Goal: Complete application form: Complete application form

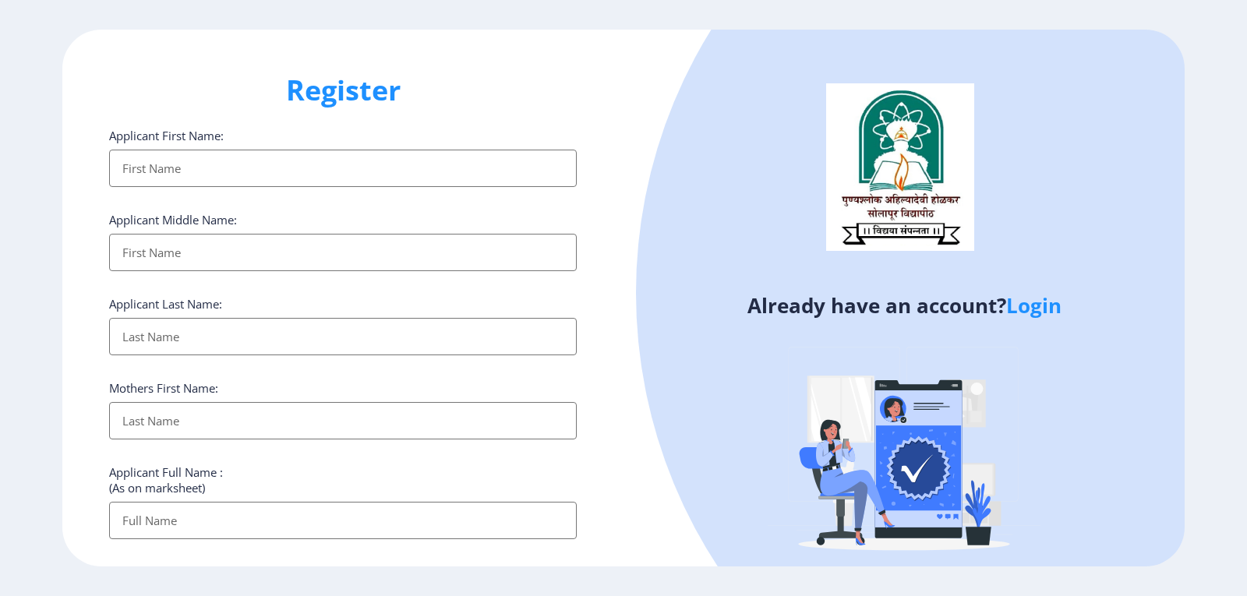
select select
click at [214, 175] on input "Applicant First Name:" at bounding box center [342, 168] width 467 height 37
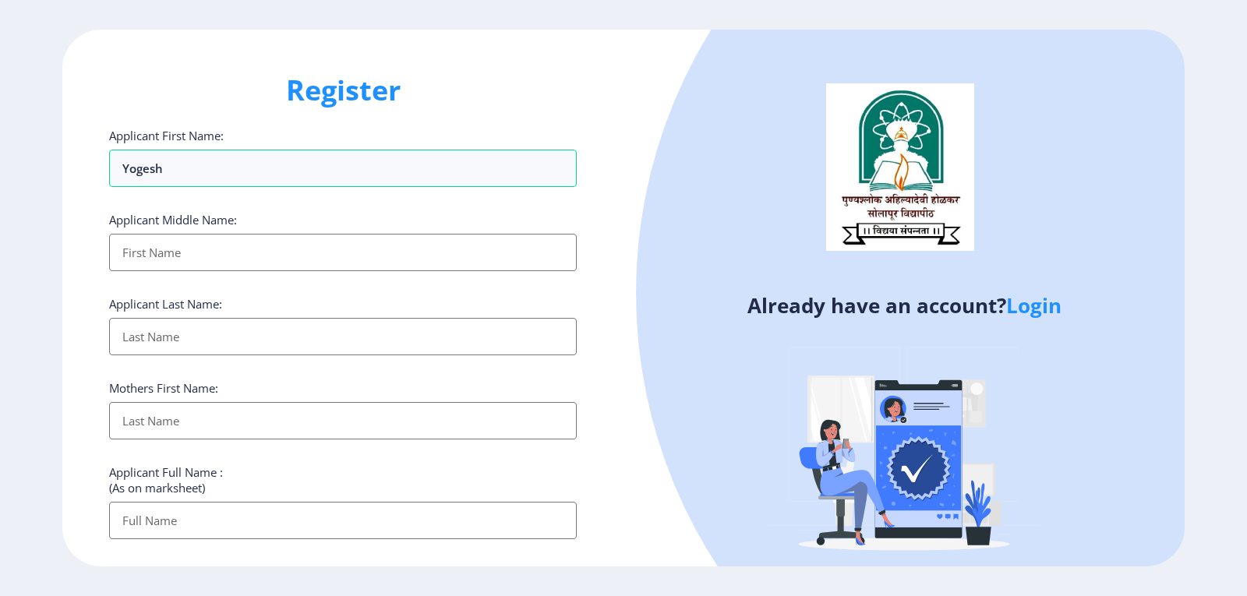
type input "Yogesh"
click at [1042, 302] on link "Login" at bounding box center [1033, 305] width 55 height 28
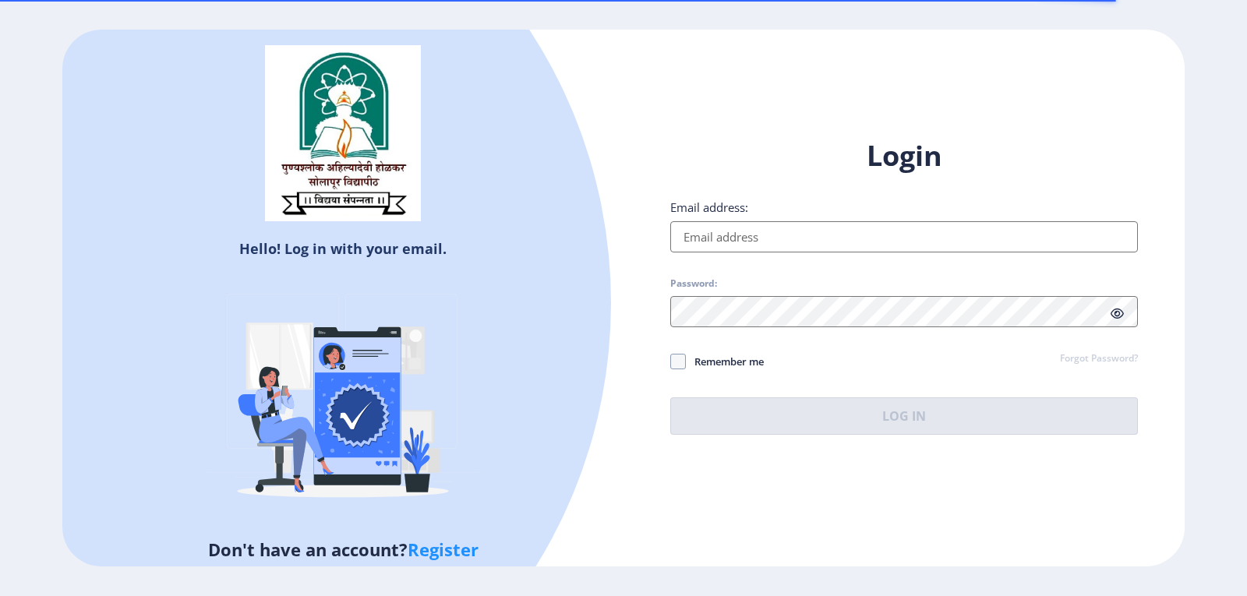
click at [743, 239] on input "Email address:" at bounding box center [903, 236] width 467 height 31
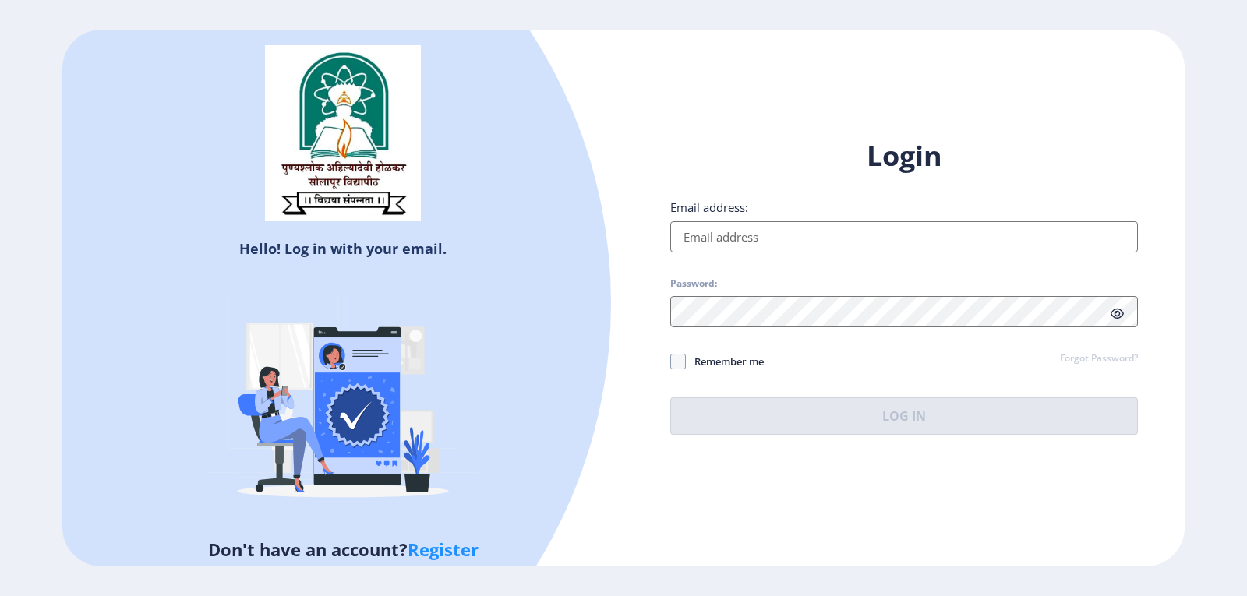
type input "[EMAIL_ADDRESS][DOMAIN_NAME]"
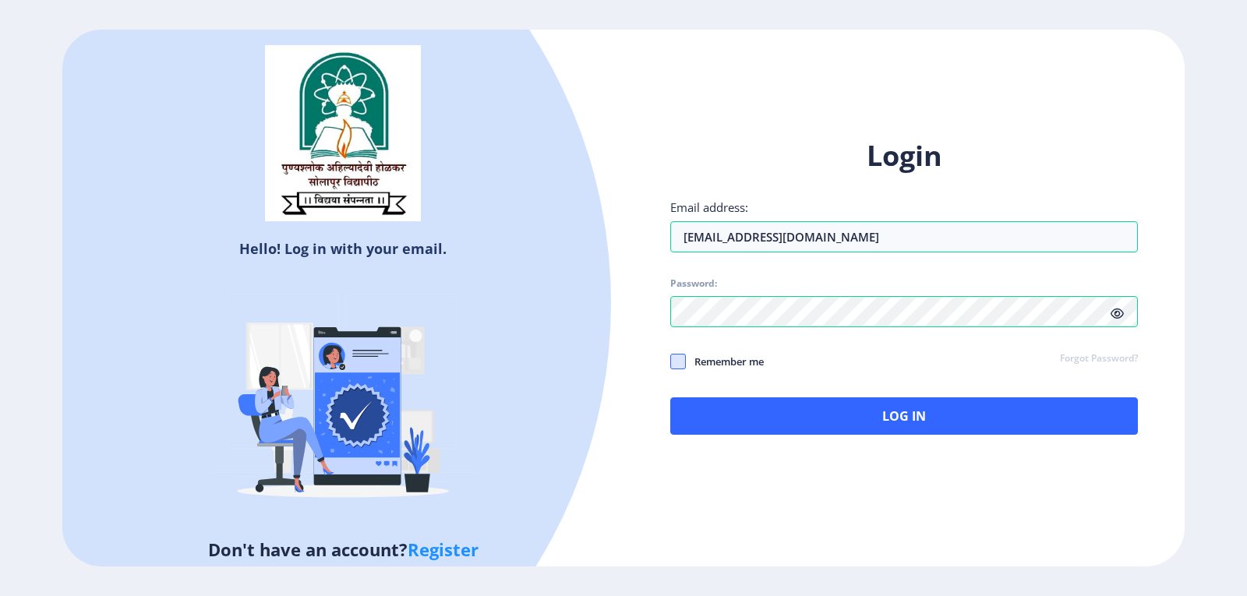
click at [682, 364] on span at bounding box center [678, 362] width 16 height 16
click at [671, 362] on input "Remember me" at bounding box center [670, 361] width 1 height 1
checkbox input "true"
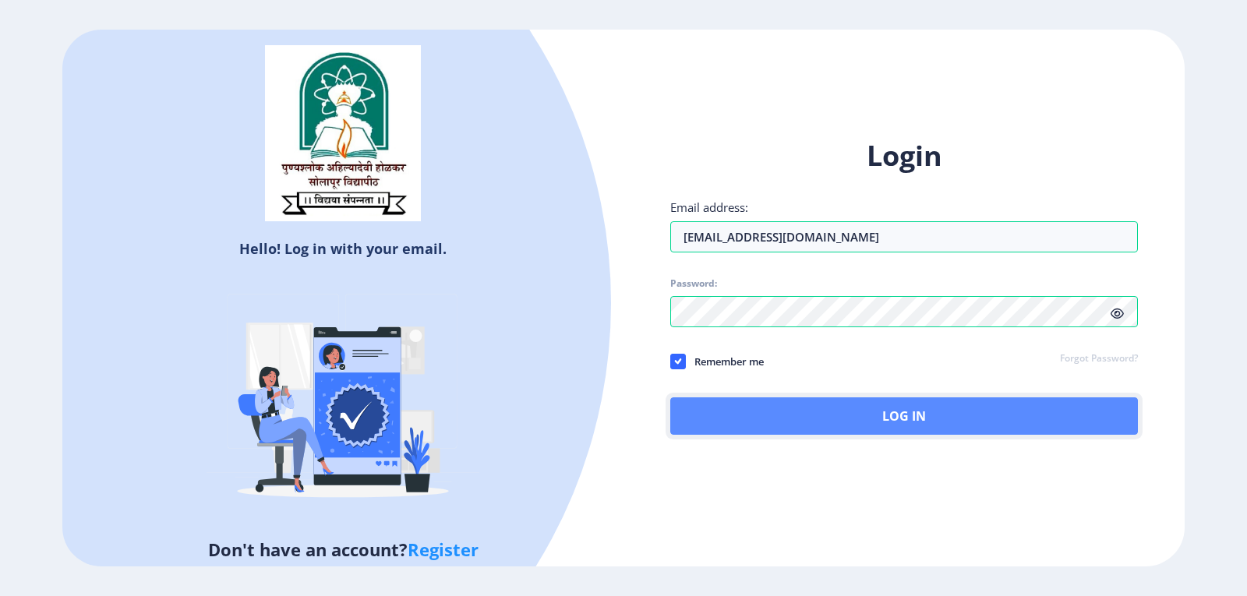
click at [732, 411] on button "Log In" at bounding box center [903, 415] width 467 height 37
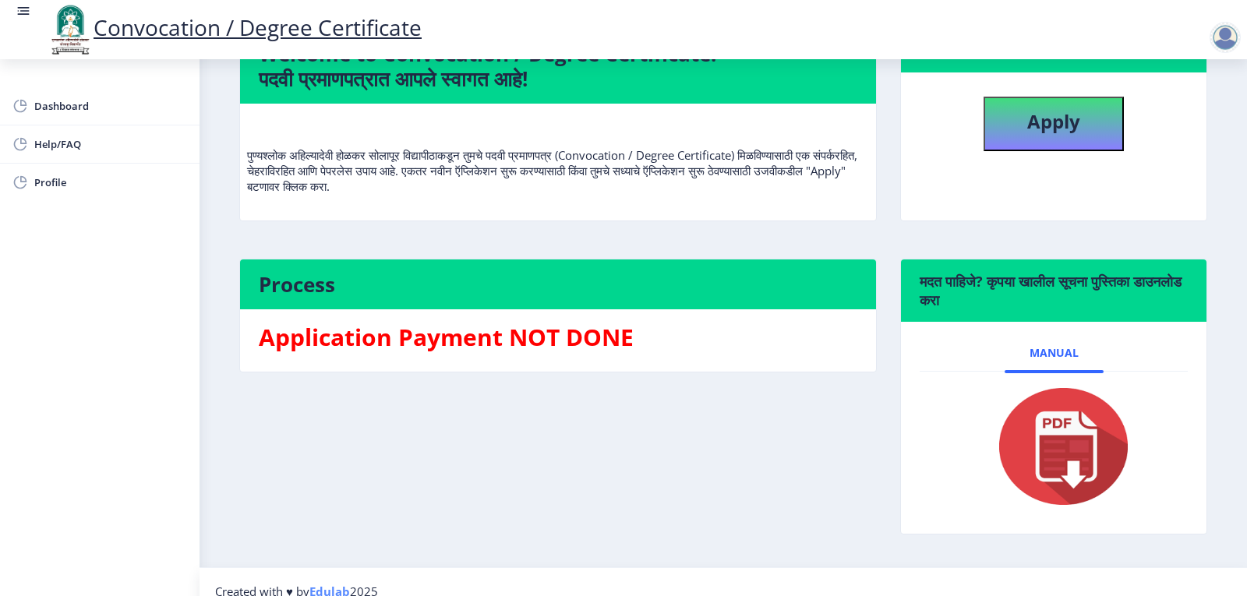
scroll to position [78, 0]
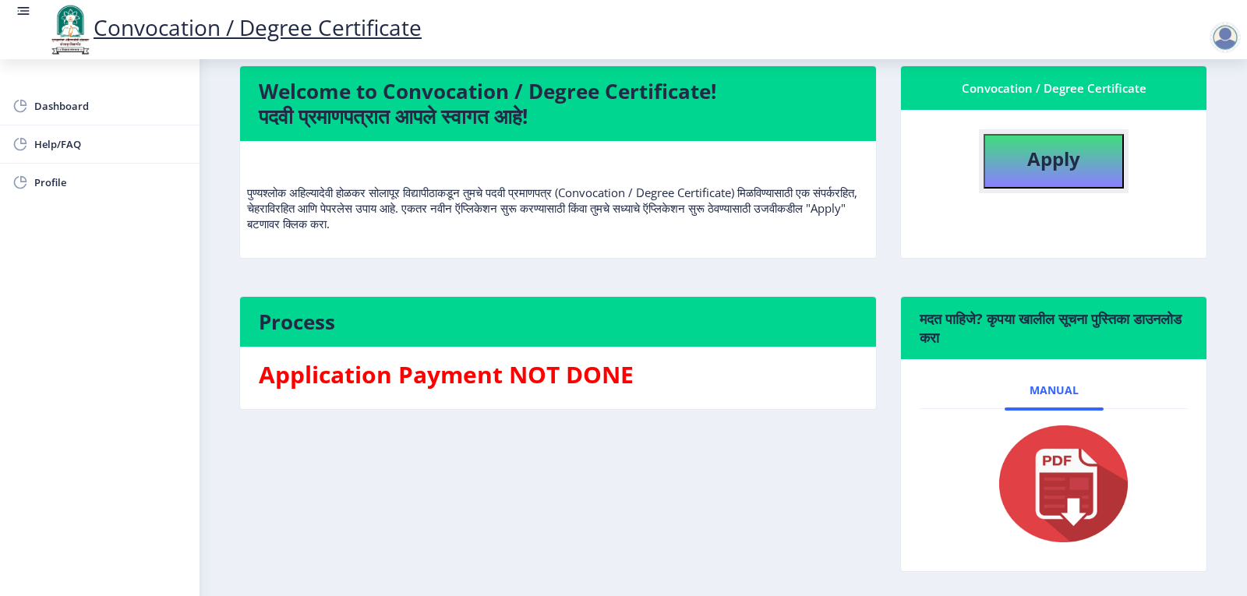
click at [1064, 171] on b "Apply" at bounding box center [1053, 159] width 53 height 26
select select
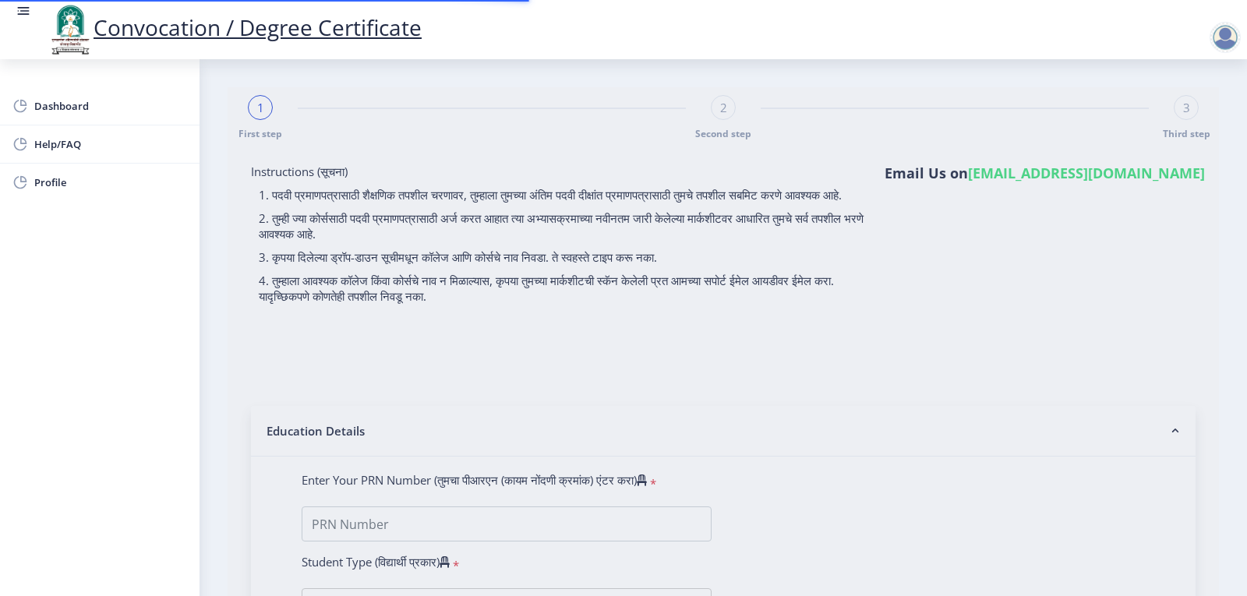
type input "[PERSON_NAME]"
type input "kavita"
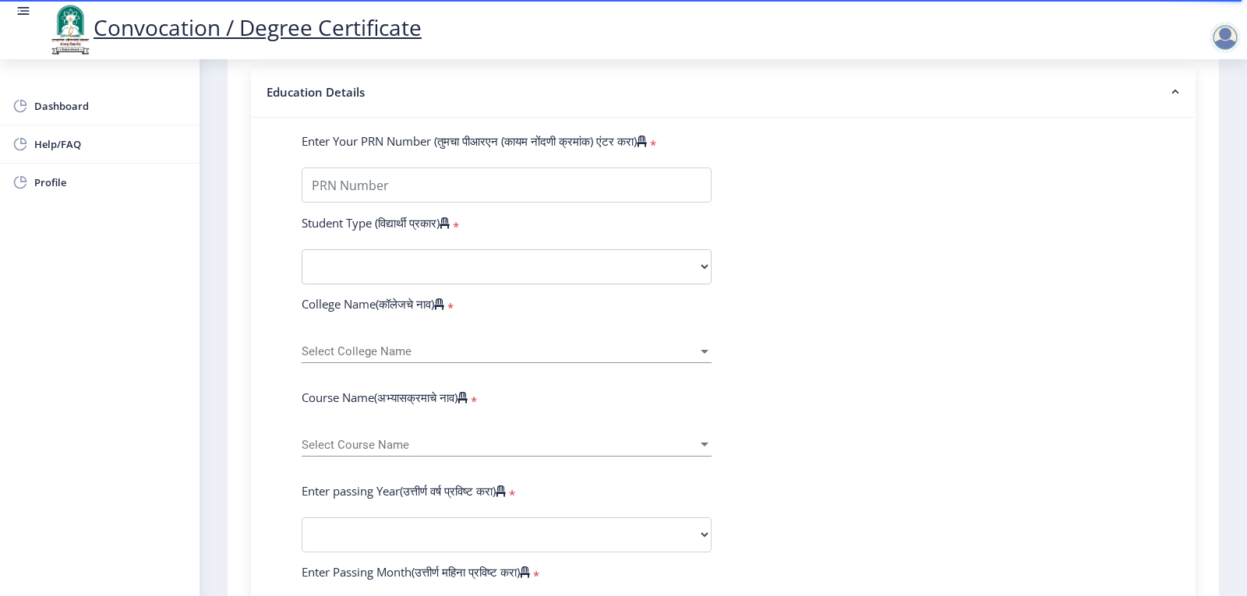
scroll to position [312, 0]
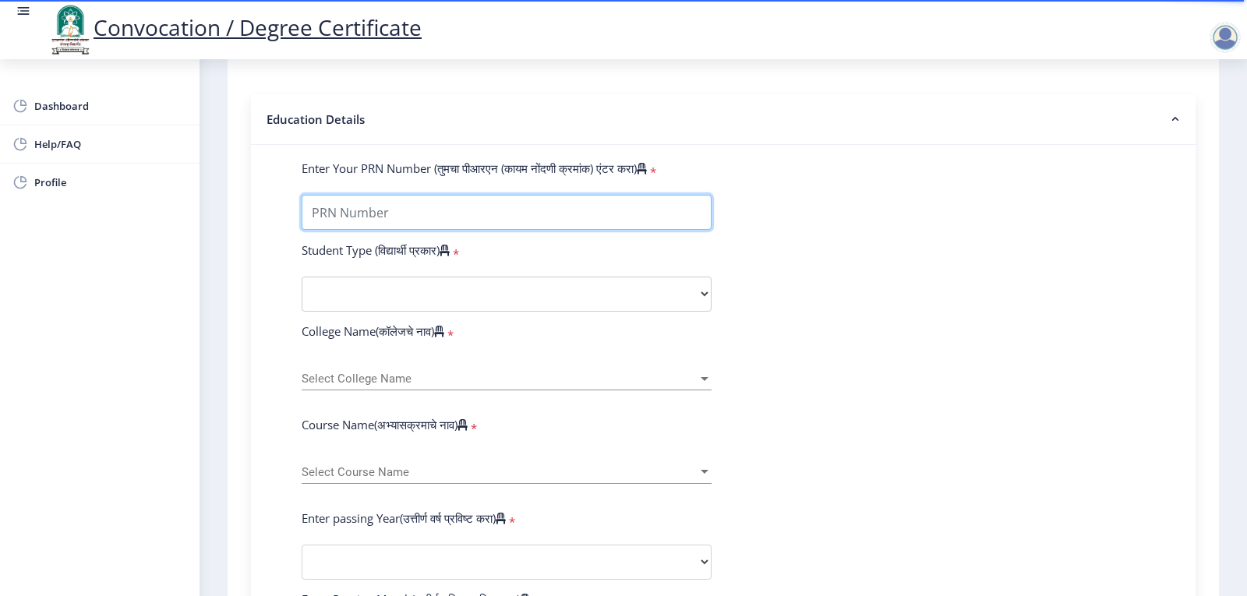
click at [481, 230] on input "Enter Your PRN Number (तुमचा पीआरएन (कायम नोंदणी क्रमांक) एंटर करा)" at bounding box center [507, 212] width 410 height 35
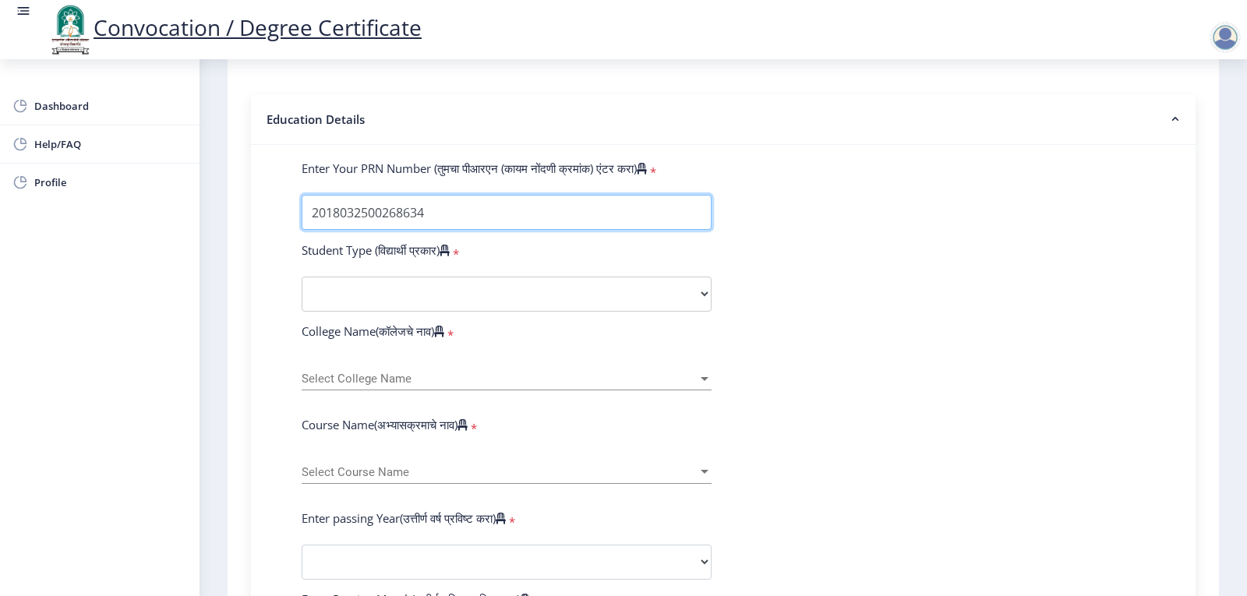
type input "2018032500268634"
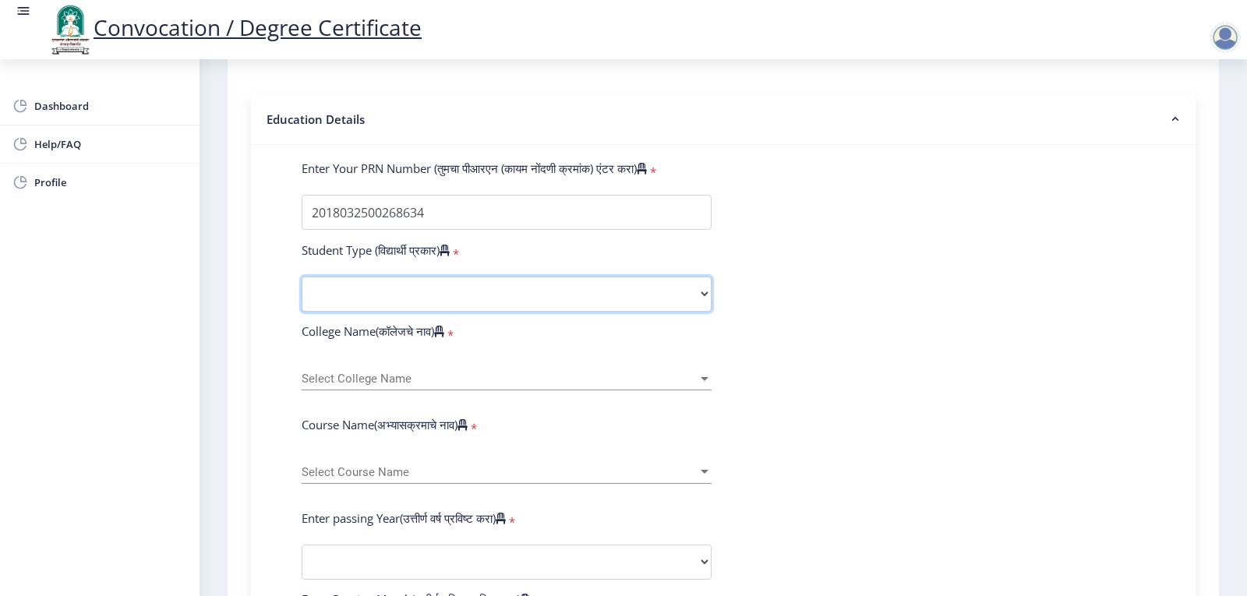
click at [447, 298] on select "Select Student Type Regular External" at bounding box center [507, 294] width 410 height 35
select select "Regular"
click at [302, 291] on select "Select Student Type Regular External" at bounding box center [507, 294] width 410 height 35
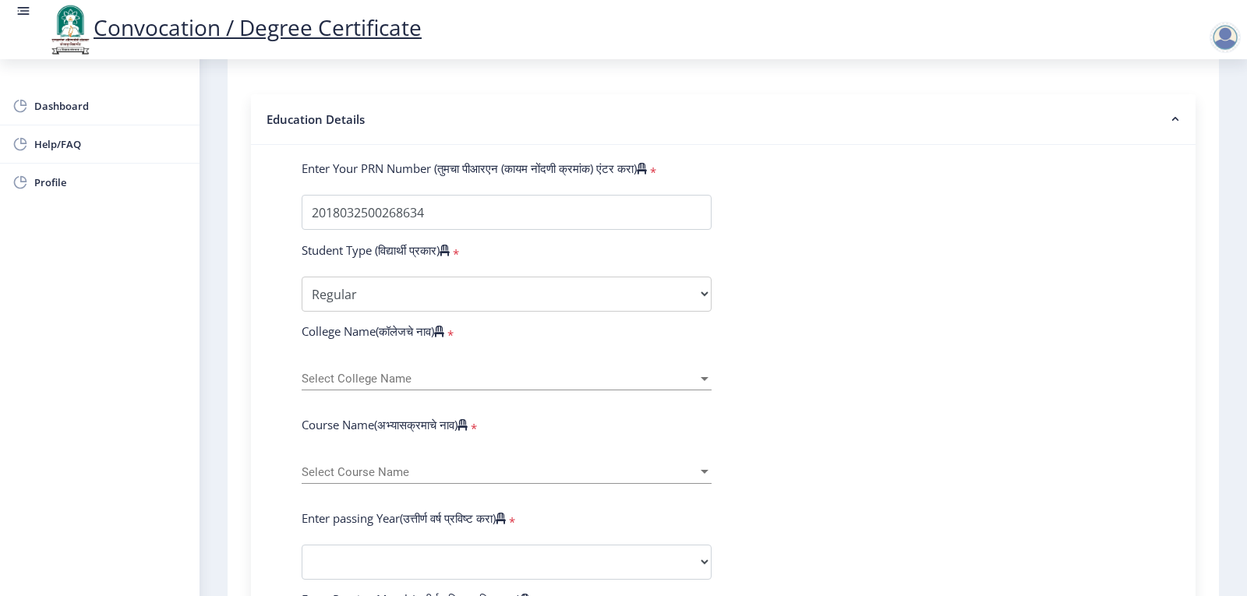
click at [365, 386] on span "Select College Name" at bounding box center [500, 378] width 396 height 13
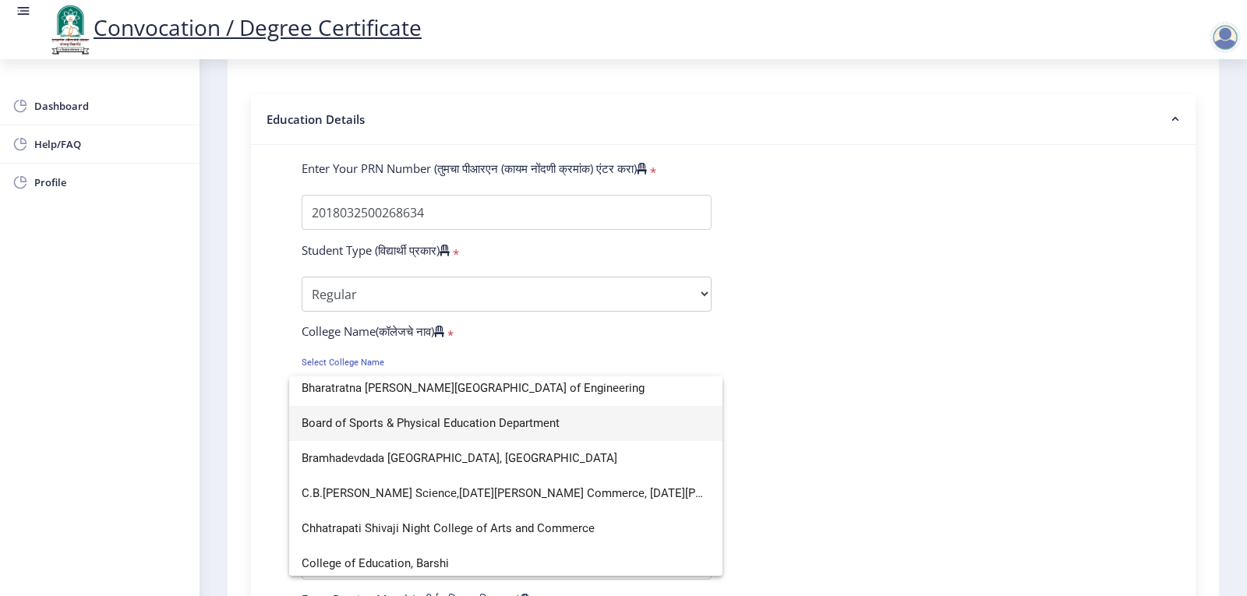
scroll to position [701, 0]
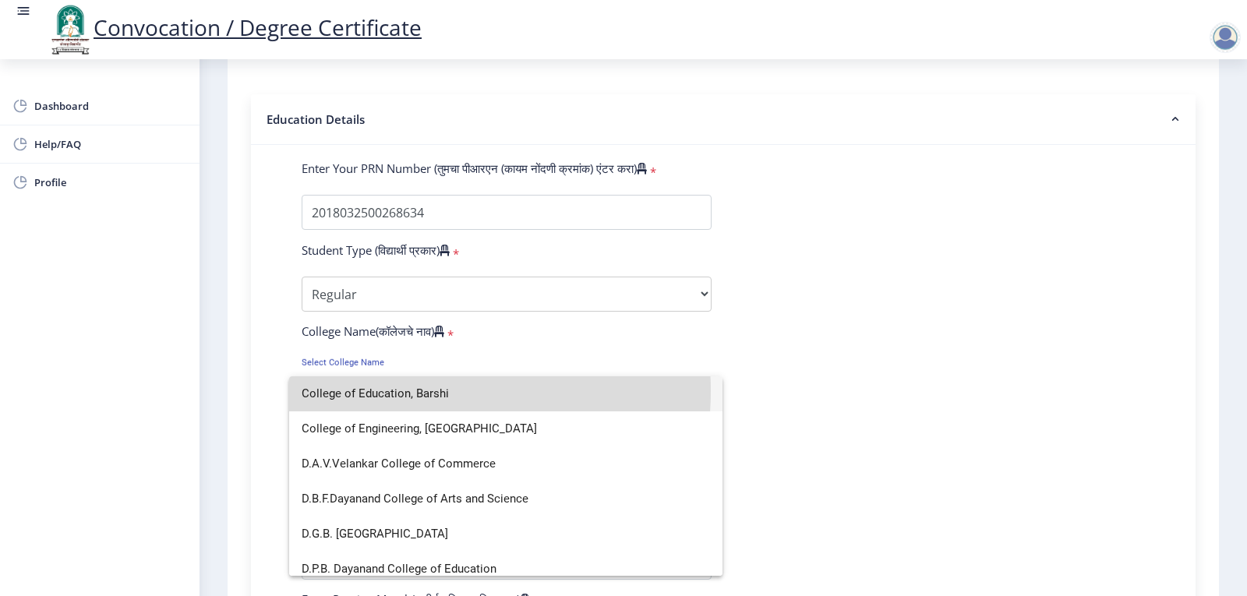
click at [400, 391] on span "College of Education, Barshi" at bounding box center [506, 393] width 408 height 35
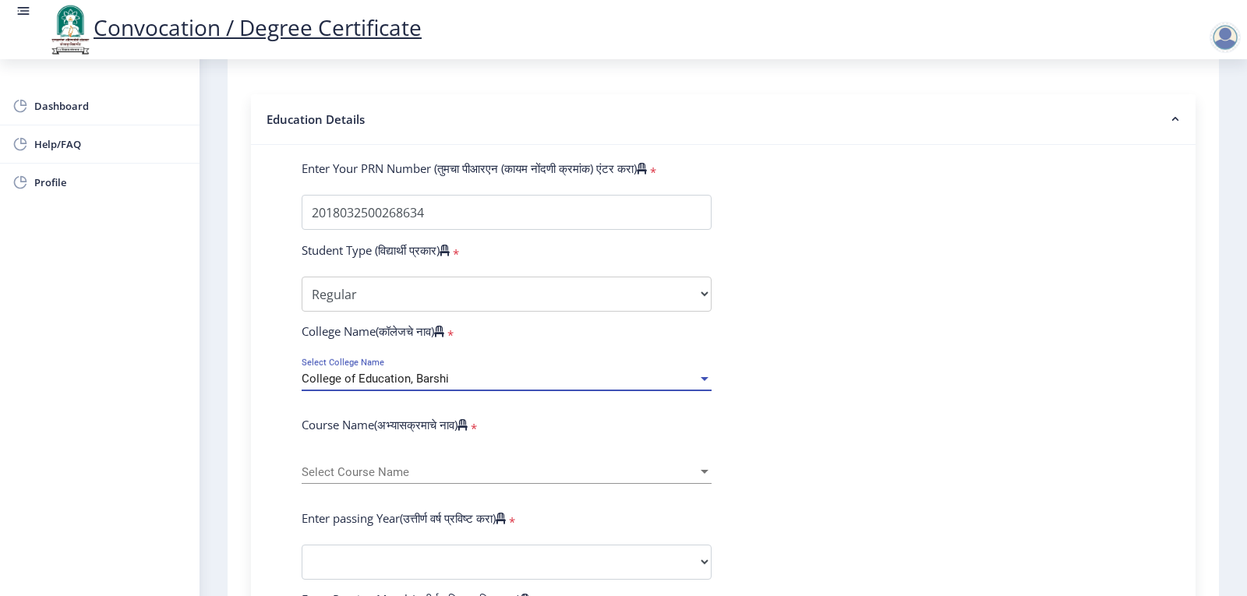
click at [443, 479] on span "Select Course Name" at bounding box center [500, 472] width 396 height 13
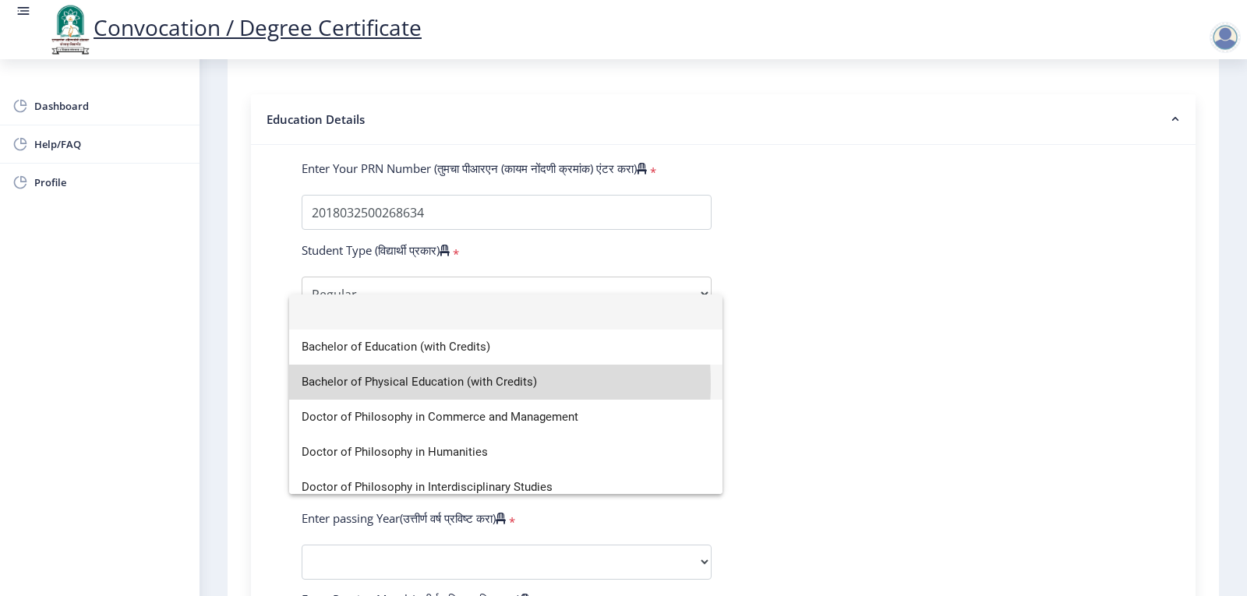
click at [421, 383] on span "Bachelor of Physical Education (with Credits)" at bounding box center [506, 382] width 408 height 35
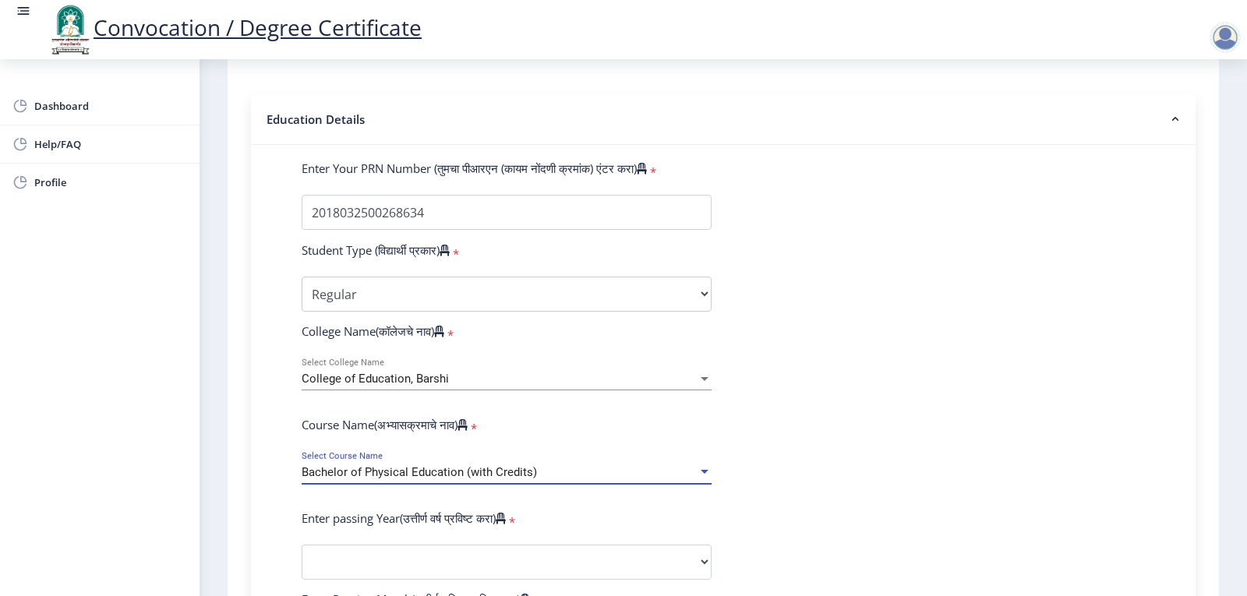
click at [610, 479] on div "Bachelor of Physical Education (with Credits)" at bounding box center [500, 472] width 396 height 13
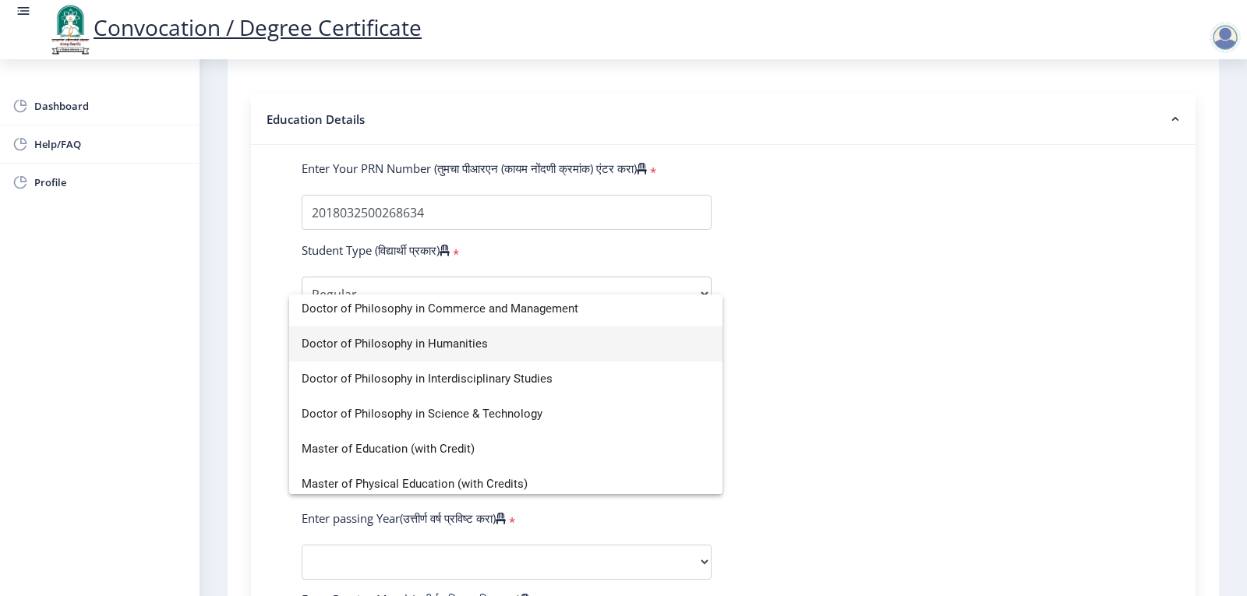
scroll to position [116, 0]
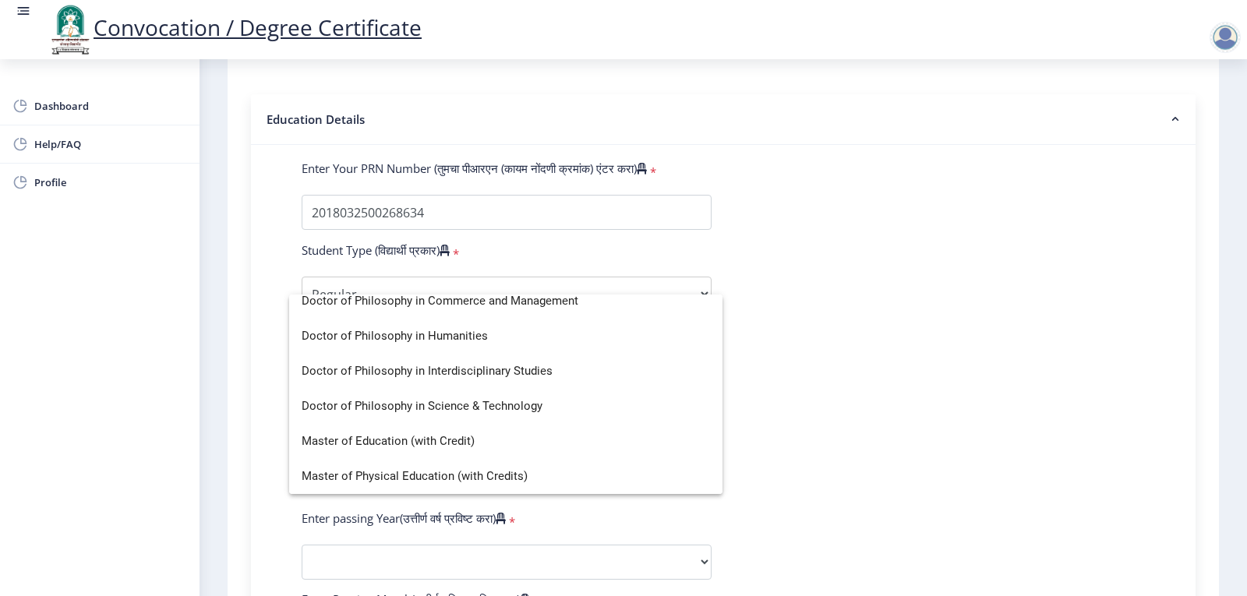
drag, startPoint x: 822, startPoint y: 471, endPoint x: 814, endPoint y: 471, distance: 7.8
click at [820, 471] on div at bounding box center [623, 298] width 1247 height 596
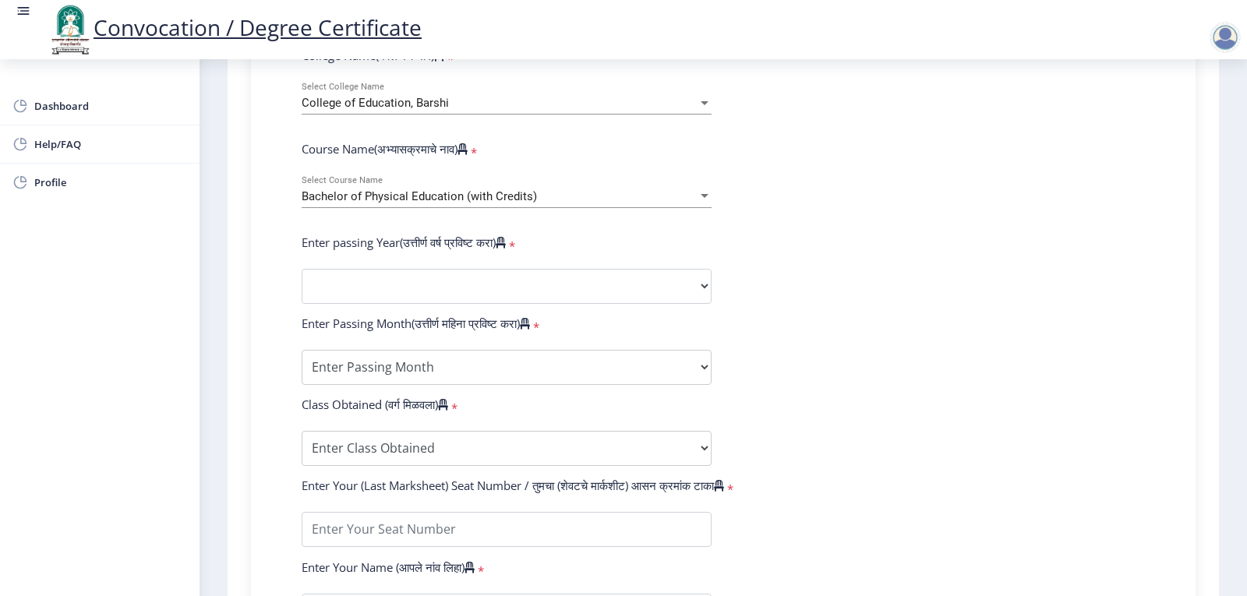
scroll to position [623, 0]
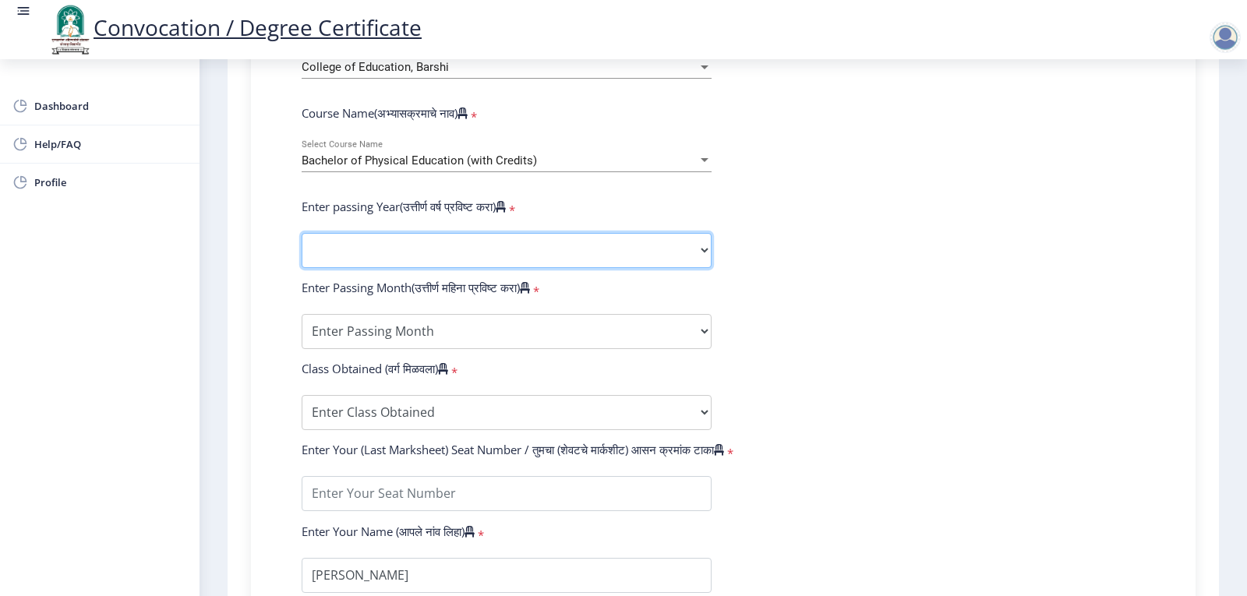
click at [398, 268] on select "2025 2024 2023 2022 2021 2020 2019 2018 2017 2016 2015 2014 2013 2012 2011 2010…" at bounding box center [507, 250] width 410 height 35
select select "2020"
click at [302, 248] on select "2025 2024 2023 2022 2021 2020 2019 2018 2017 2016 2015 2014 2013 2012 2011 2010…" at bounding box center [507, 250] width 410 height 35
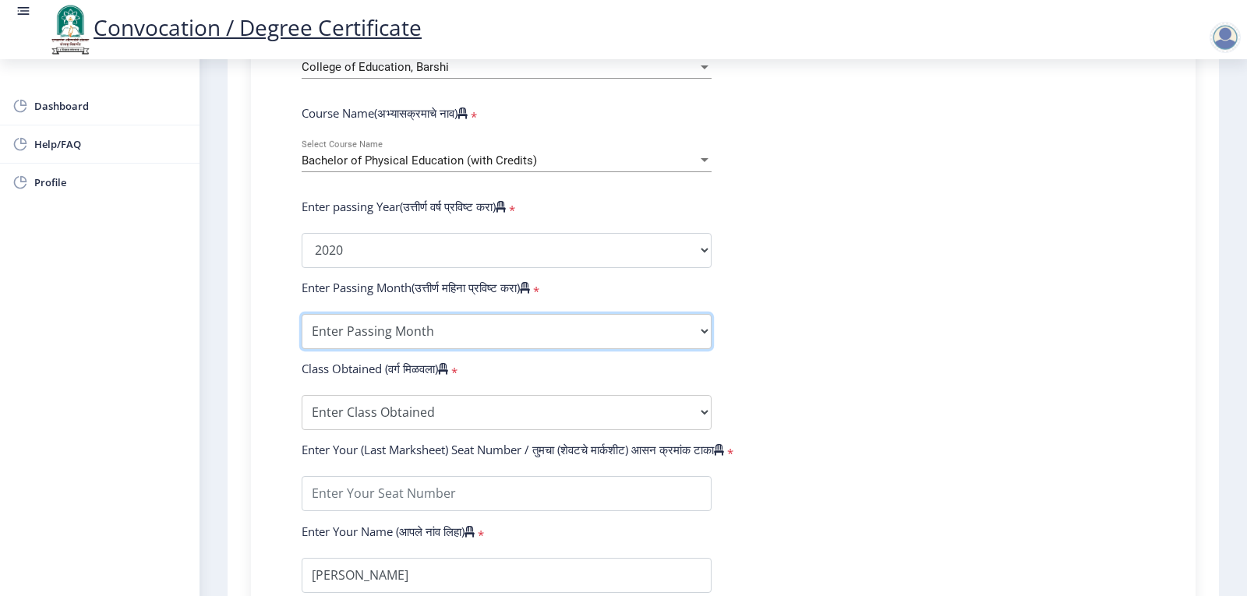
click at [474, 349] on select "Enter Passing Month March April May October November December" at bounding box center [507, 331] width 410 height 35
select select "March"
click at [302, 329] on select "Enter Passing Month March April May October November December" at bounding box center [507, 331] width 410 height 35
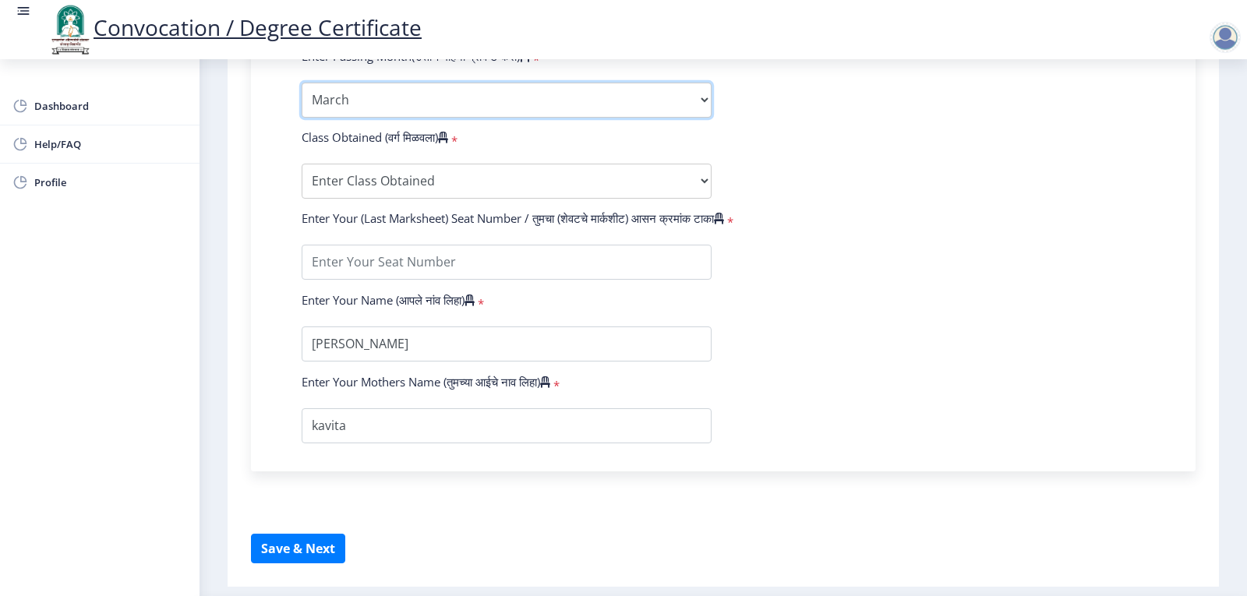
scroll to position [857, 0]
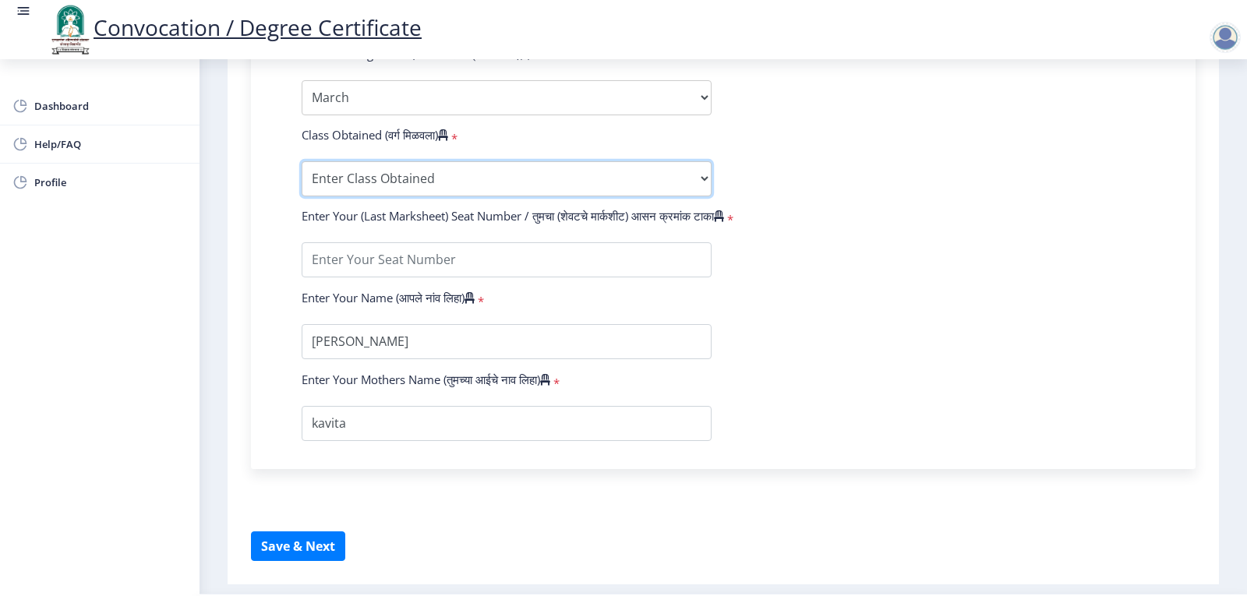
click at [429, 189] on select "Enter Class Obtained FIRST CLASS WITH DISTINCTION FIRST CLASS HIGHER SECOND CLA…" at bounding box center [507, 178] width 410 height 35
select select "Grade A+"
click at [302, 176] on select "Enter Class Obtained FIRST CLASS WITH DISTINCTION FIRST CLASS HIGHER SECOND CLA…" at bounding box center [507, 178] width 410 height 35
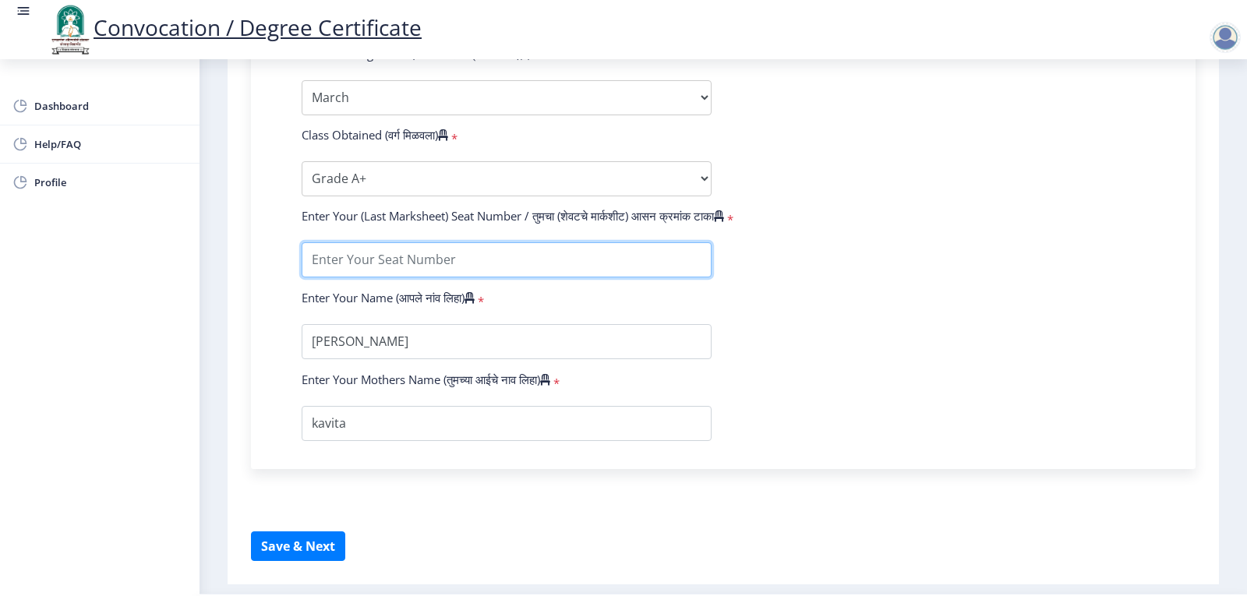
click at [390, 277] on input "textarea" at bounding box center [507, 259] width 410 height 35
type input "826863"
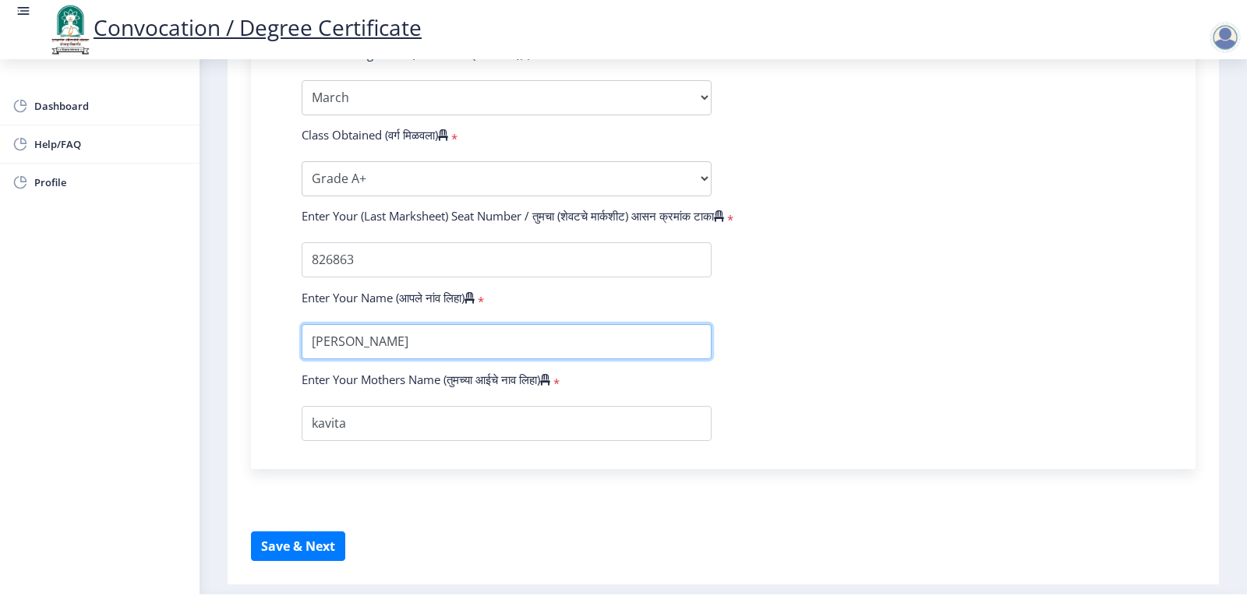
click at [364, 359] on input "textarea" at bounding box center [507, 341] width 410 height 35
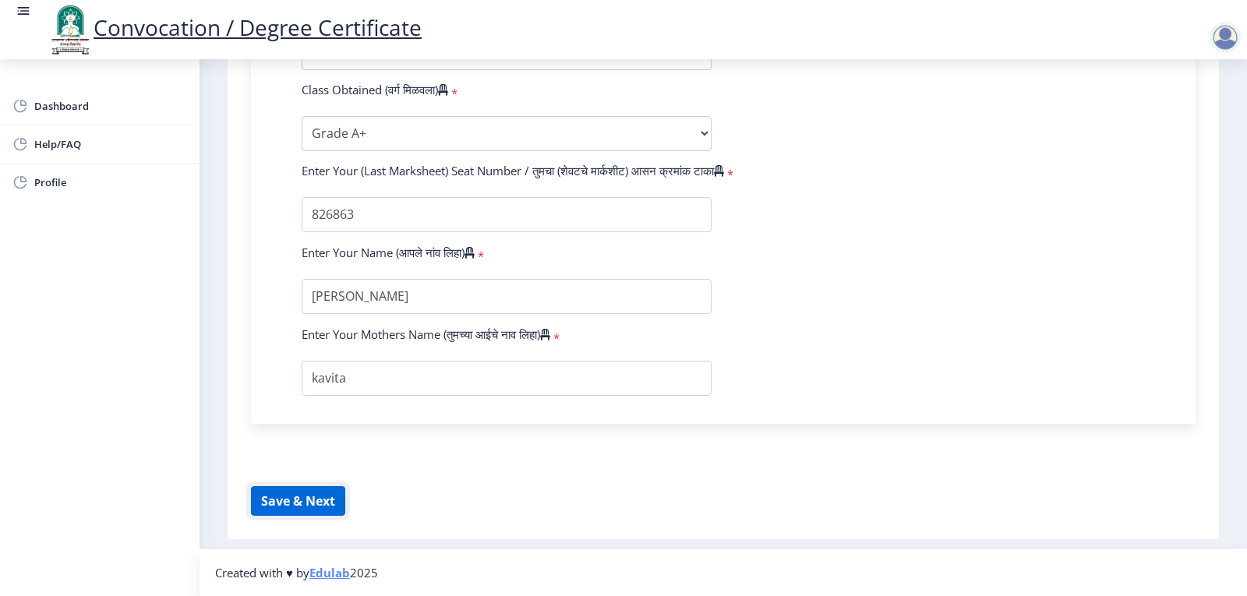
click at [287, 499] on button "Save & Next" at bounding box center [298, 501] width 94 height 30
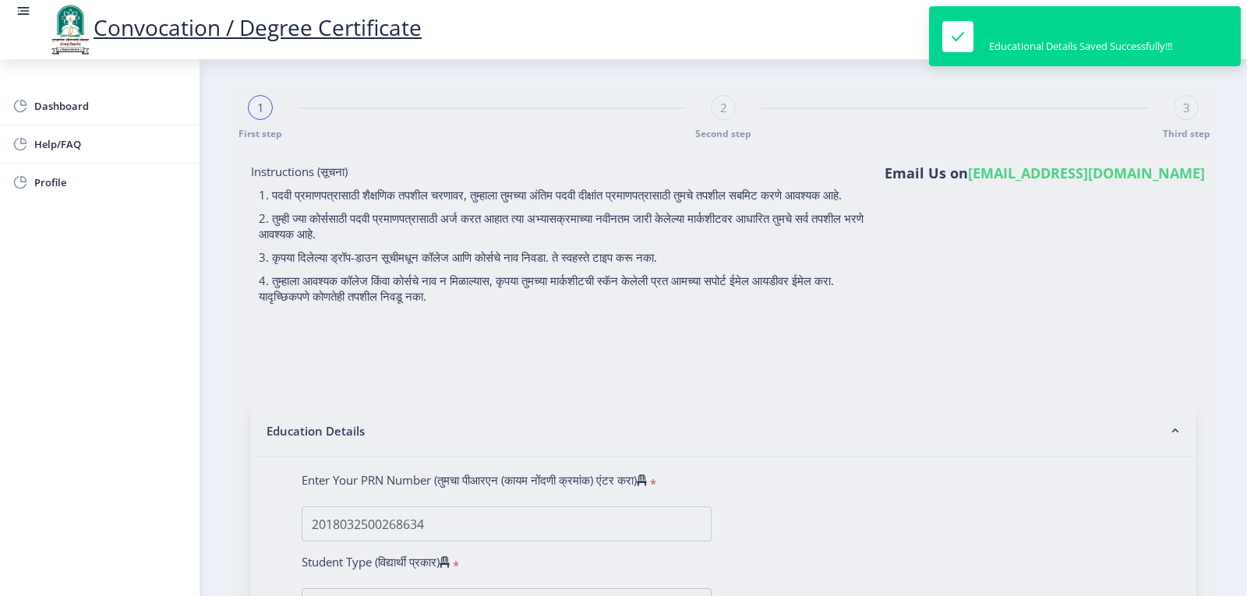
select select "Regular"
select select "2020"
select select "March"
select select "Grade A+"
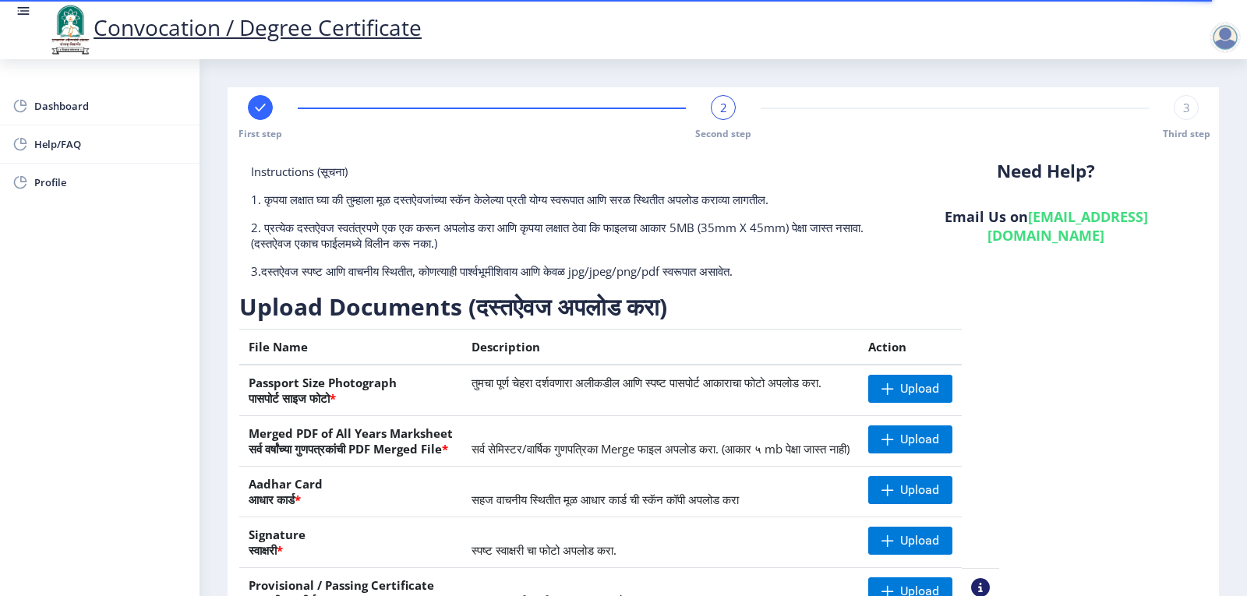
scroll to position [78, 0]
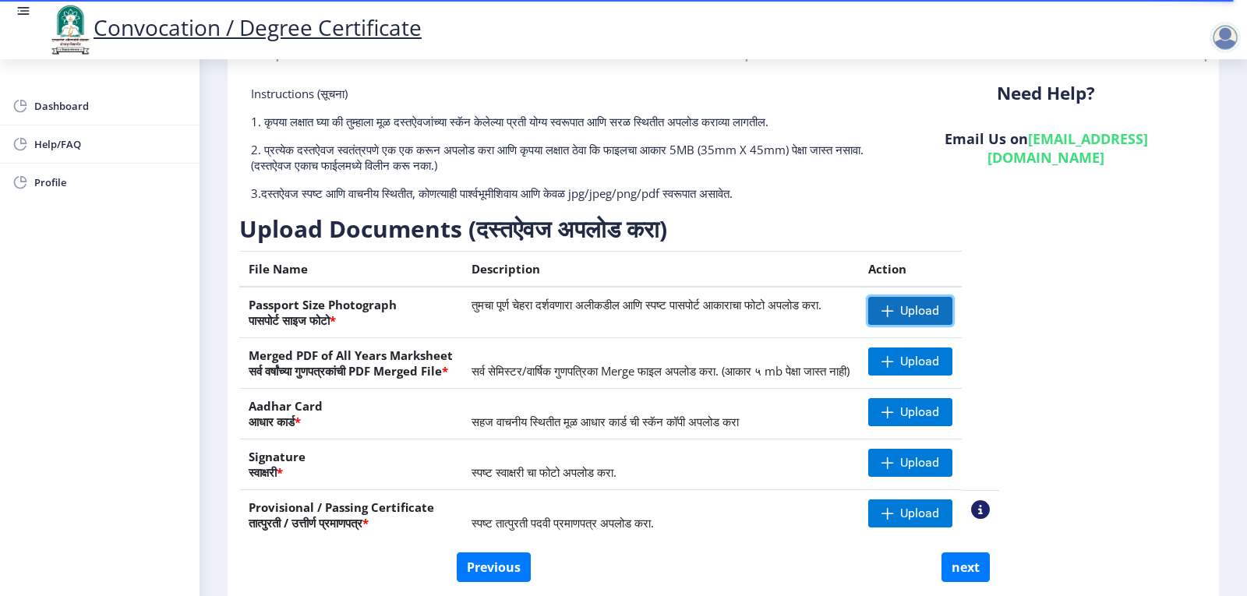
click at [939, 312] on span "Upload" at bounding box center [919, 311] width 39 height 16
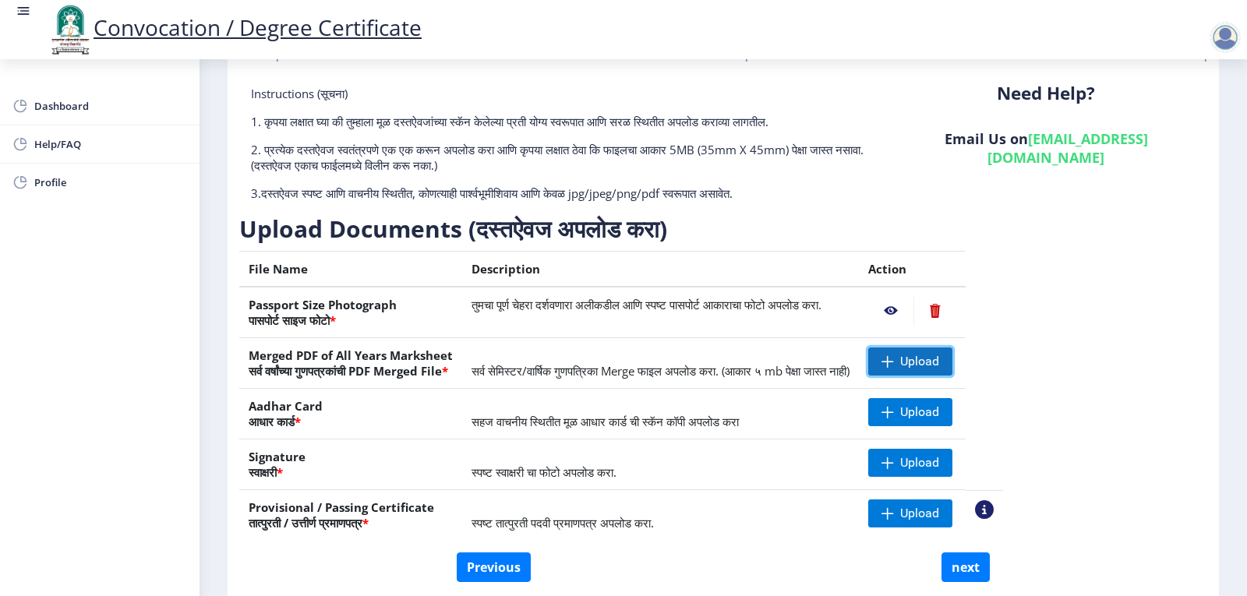
click at [951, 350] on span "Upload" at bounding box center [910, 361] width 84 height 28
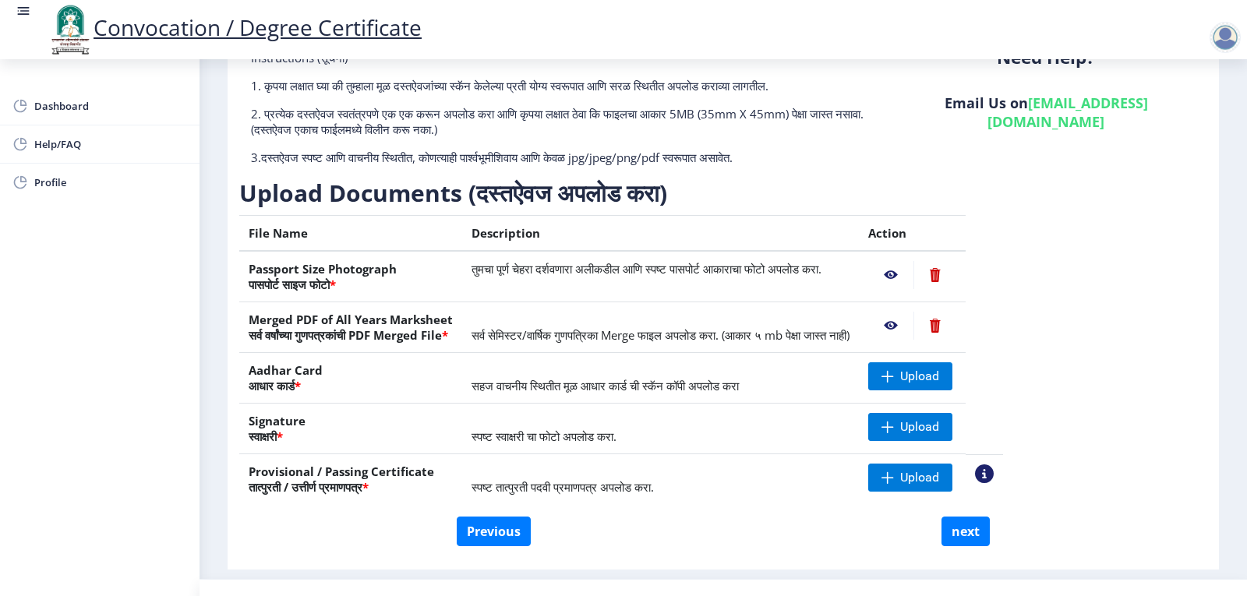
scroll to position [144, 0]
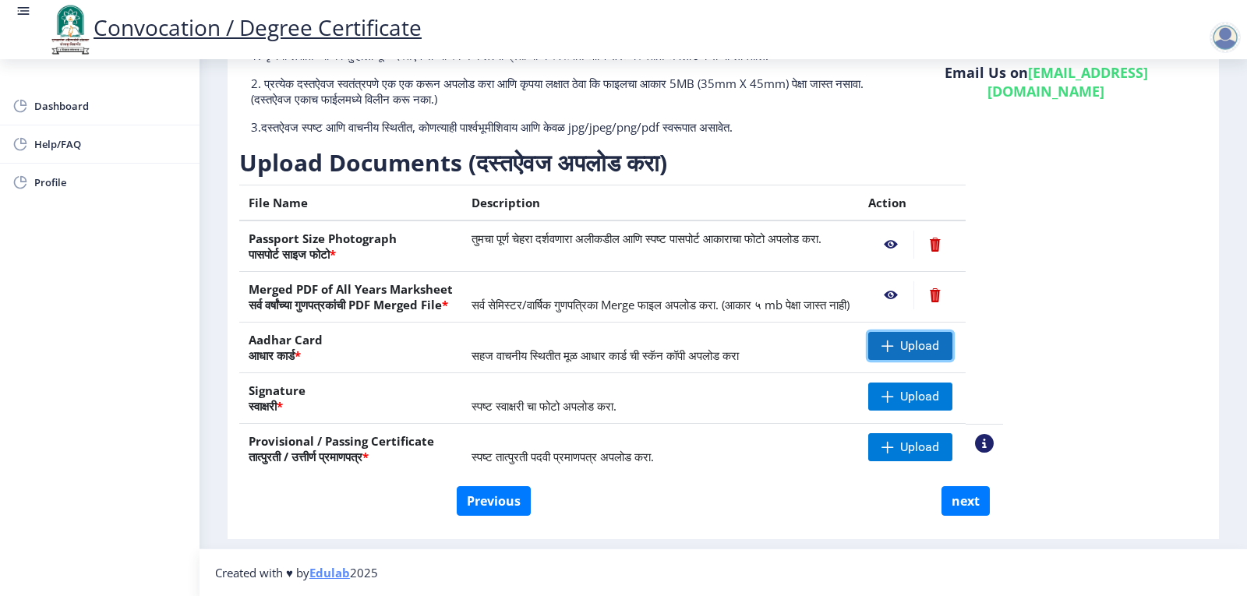
click at [894, 343] on span at bounding box center [887, 346] width 12 height 12
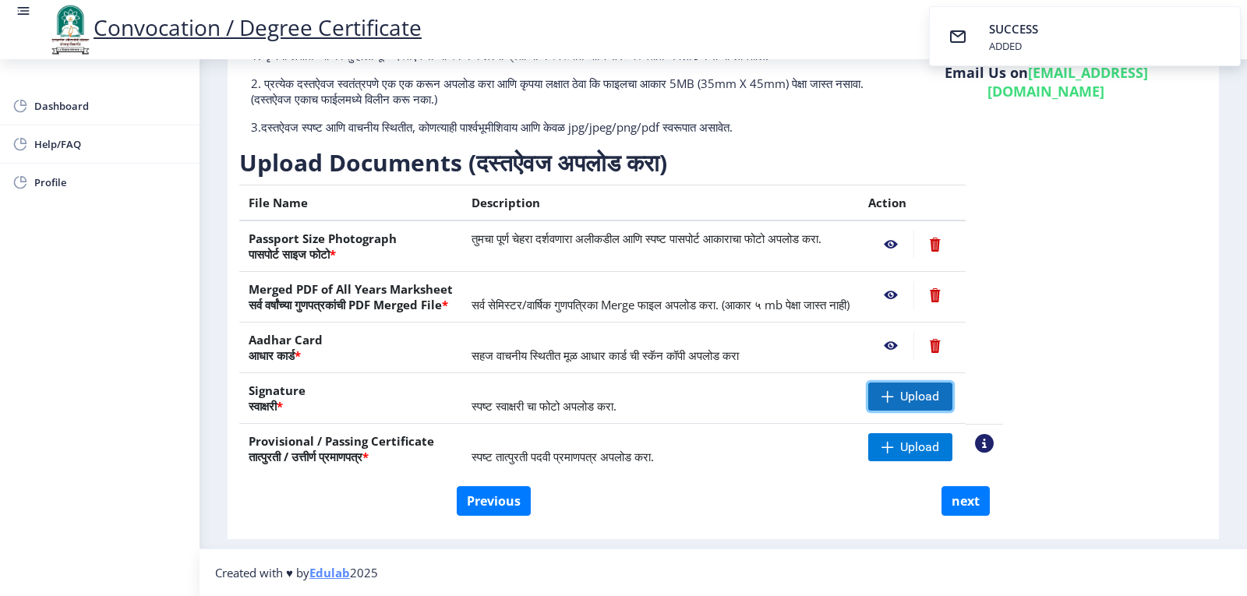
click at [952, 386] on span "Upload" at bounding box center [910, 397] width 84 height 28
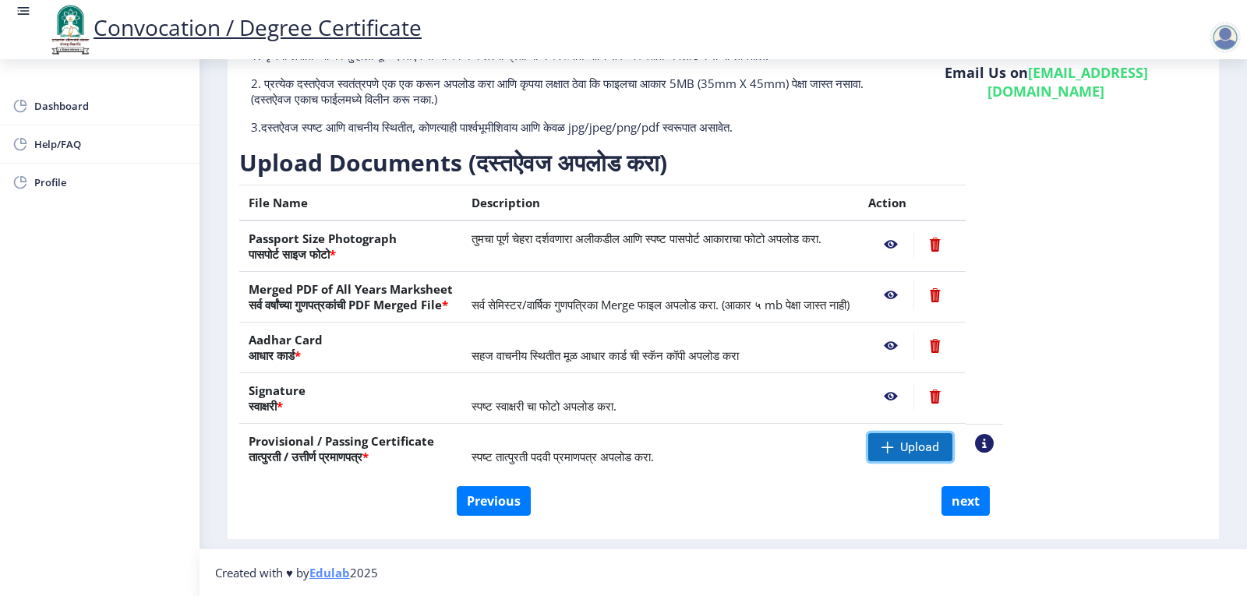
click at [939, 439] on span "Upload" at bounding box center [919, 447] width 39 height 16
click at [967, 502] on button "next" at bounding box center [965, 501] width 48 height 30
select select
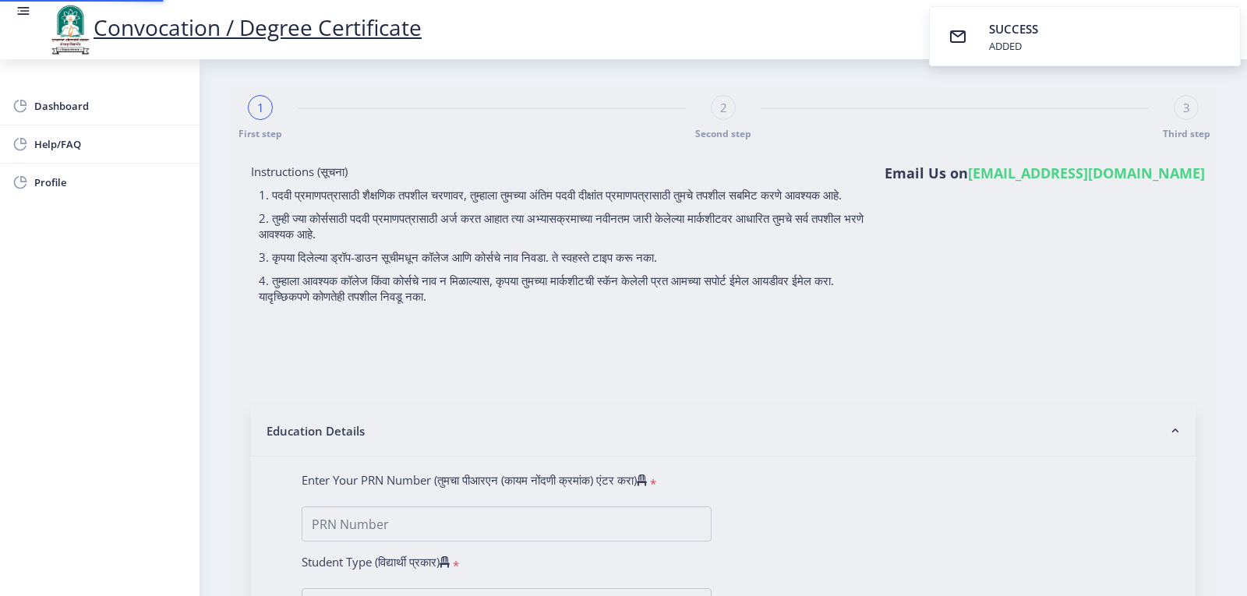
select select
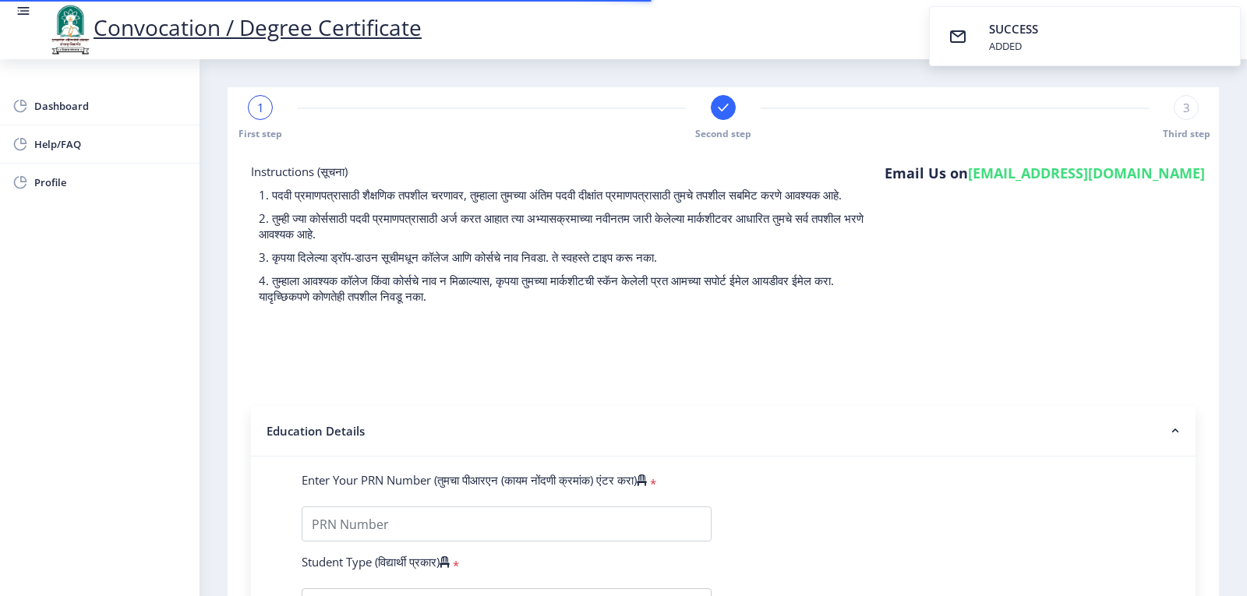
type input "2018032500268634"
select select "Regular"
select select "2020"
select select "March"
select select "Grade A+"
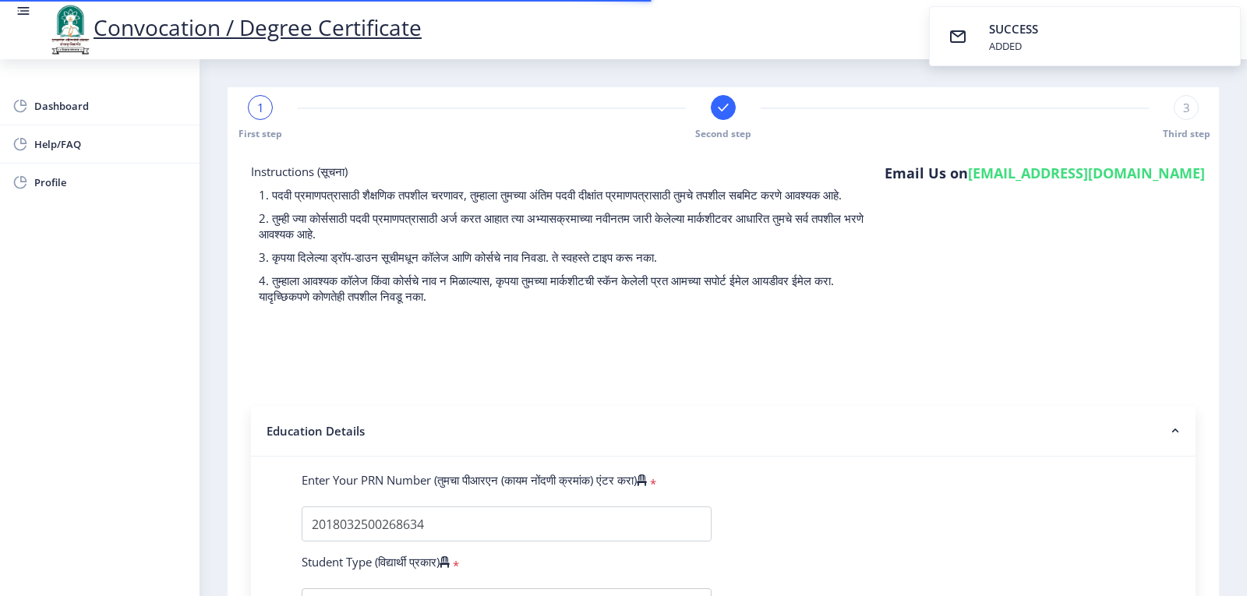
type input "826863"
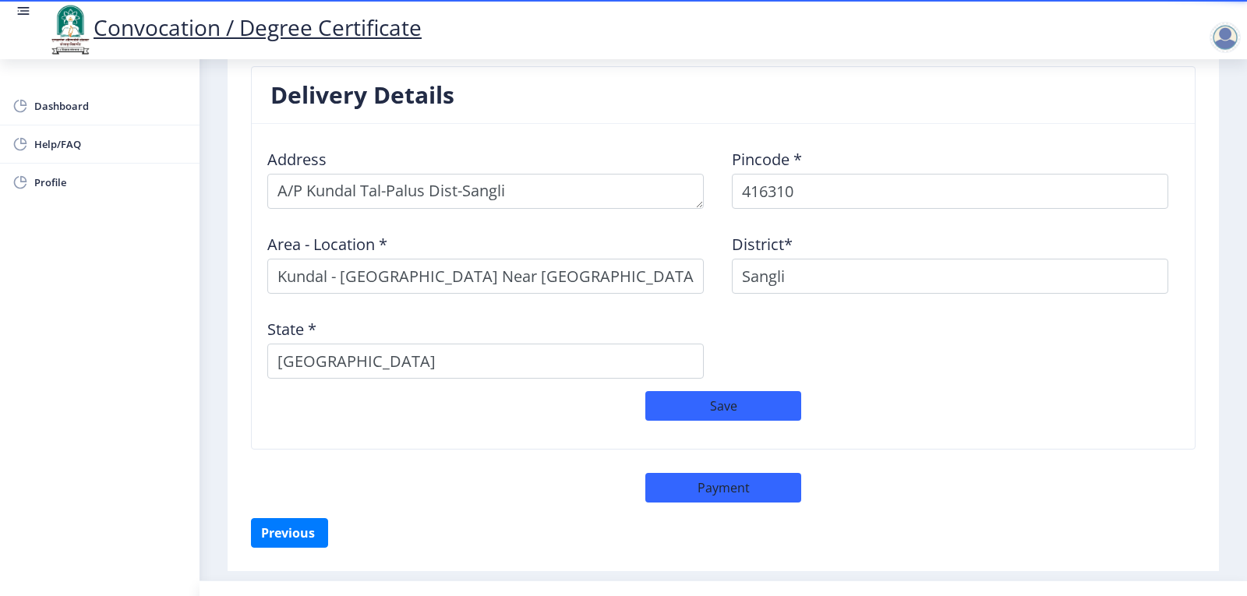
scroll to position [1278, 0]
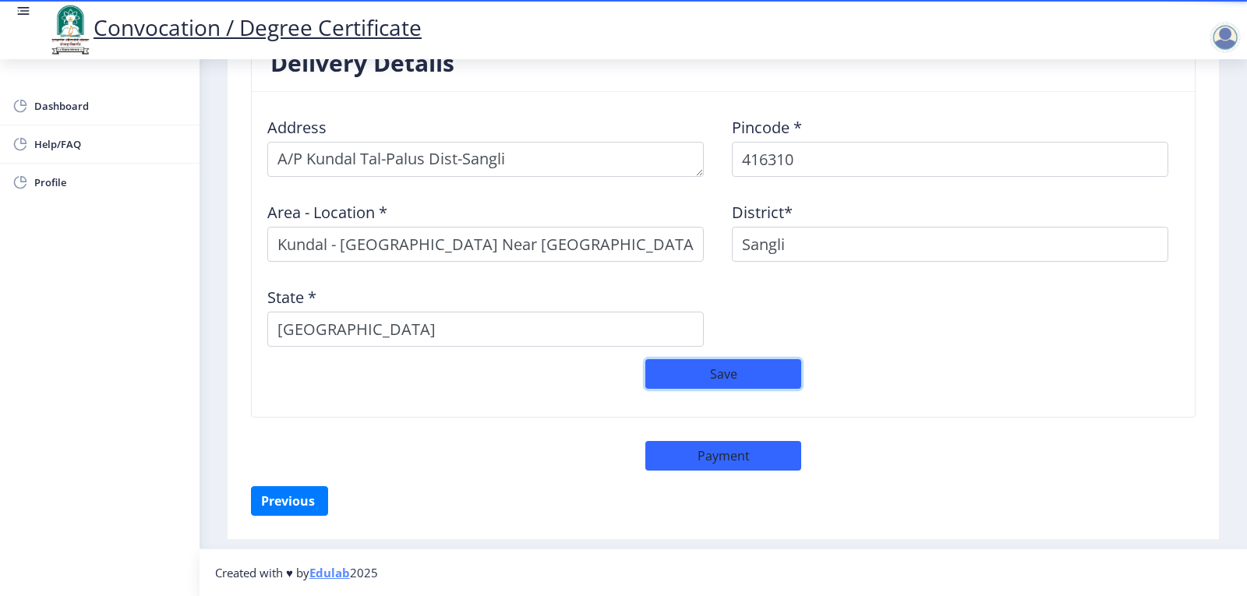
click at [719, 374] on button "Save" at bounding box center [723, 374] width 156 height 30
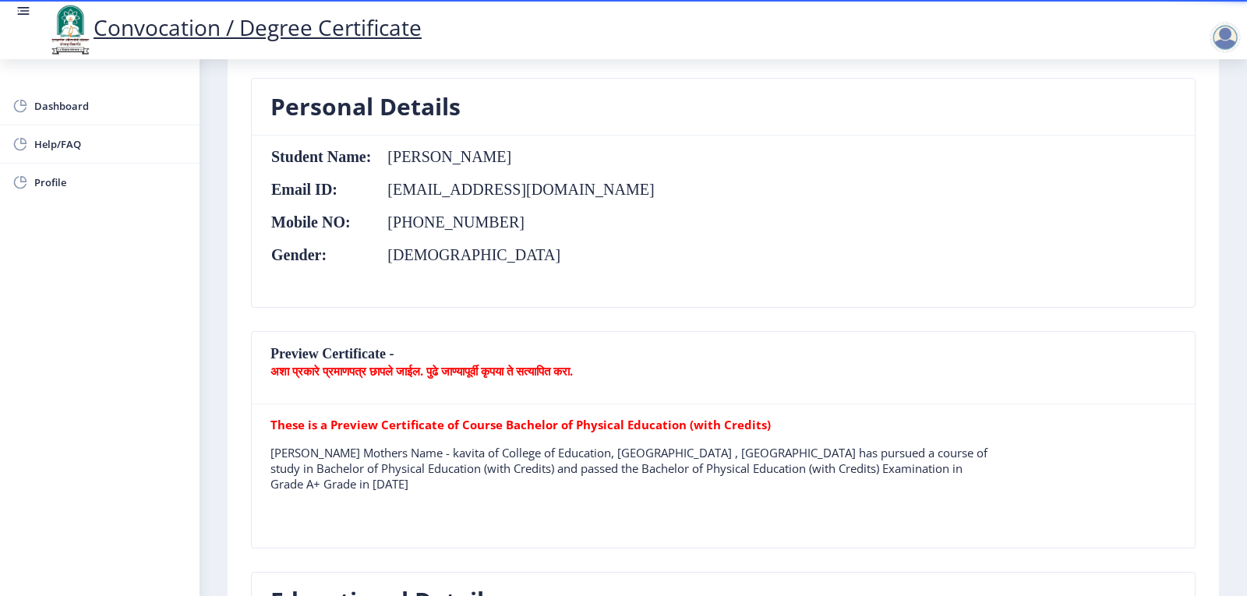
scroll to position [110, 0]
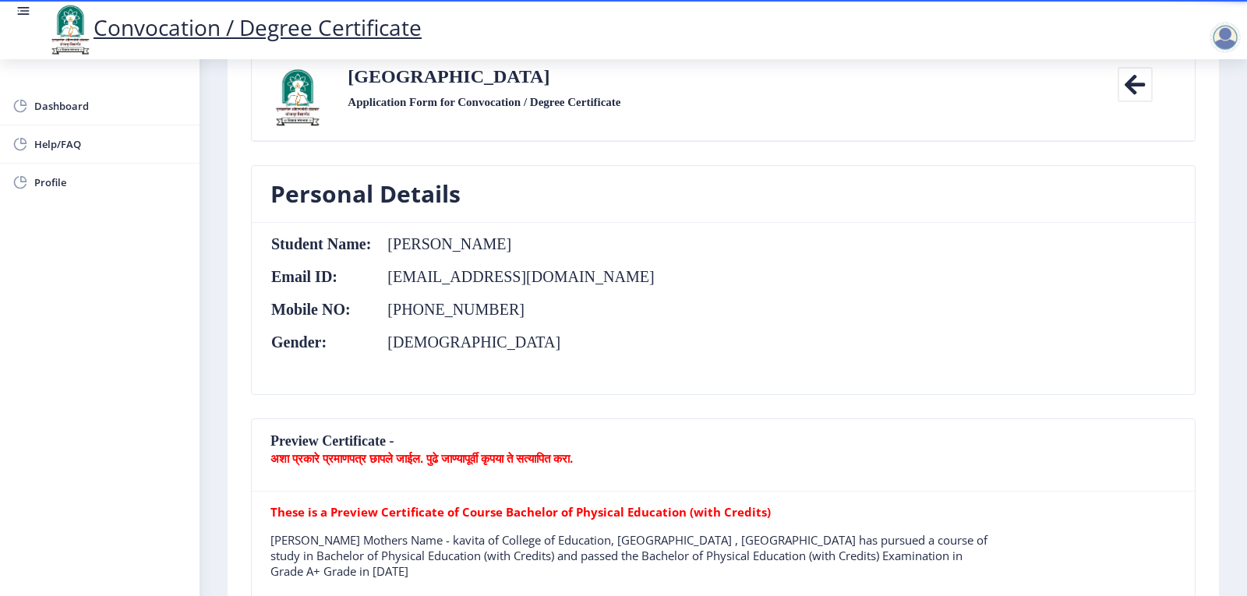
click at [505, 462] on b "अशा प्रकारे प्रमाणपत्र छापले जाईल. पुढे जाण्यापूर्वी कृपया ते सत्यापित करा." at bounding box center [421, 458] width 302 height 16
click at [296, 446] on nb-card-header "Preview Certificate - अशा प्रकारे प्रमाणपत्र छापले जाईल. पुढे जाण्यापूर्वी कृपय…" at bounding box center [723, 455] width 943 height 72
click at [354, 411] on div "Personal Details Student Name: [PERSON_NAME] Email ID: [EMAIL_ADDRESS][DOMAIN_N…" at bounding box center [723, 291] width 968 height 253
drag, startPoint x: 634, startPoint y: 391, endPoint x: 657, endPoint y: 363, distance: 36.0
click at [634, 390] on nb-card-body "Student Name: [PERSON_NAME] Email ID: [EMAIL_ADDRESS][DOMAIN_NAME] Mobile NO: […" at bounding box center [723, 308] width 943 height 171
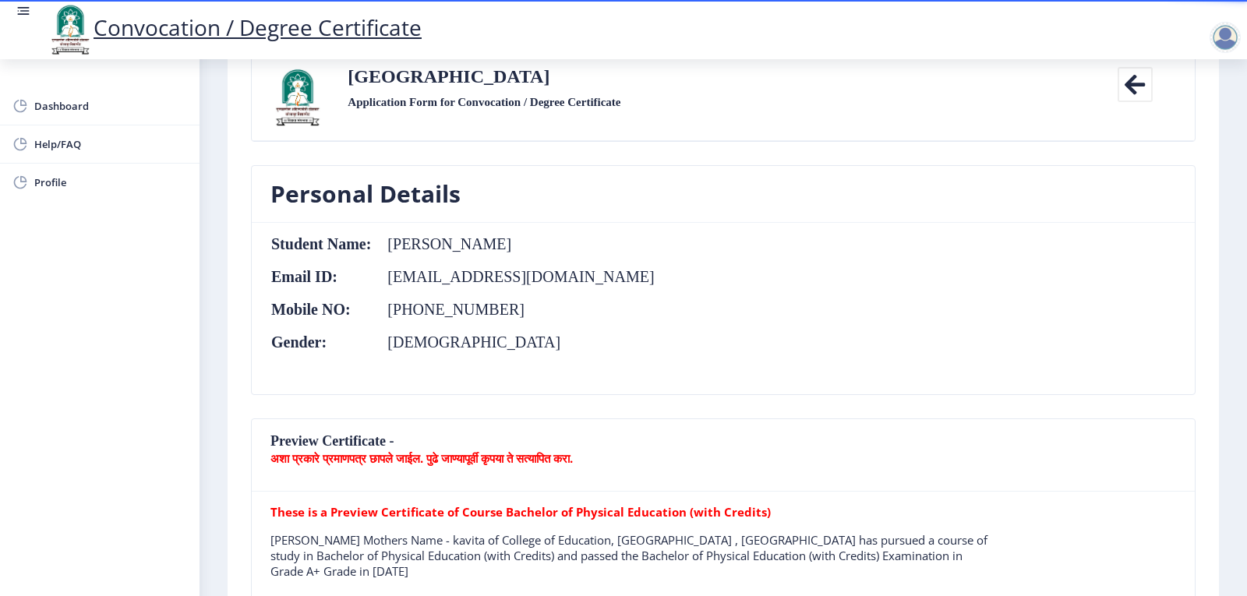
click at [1139, 81] on icon at bounding box center [1134, 84] width 35 height 35
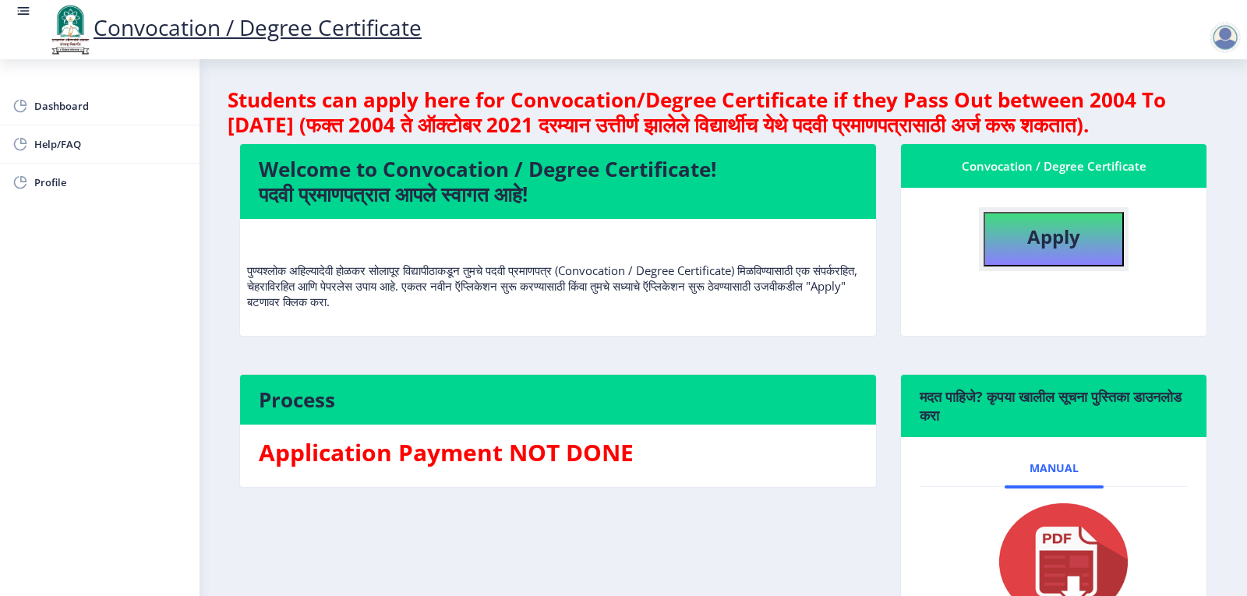
click at [1060, 249] on b "Apply" at bounding box center [1053, 237] width 53 height 26
select select
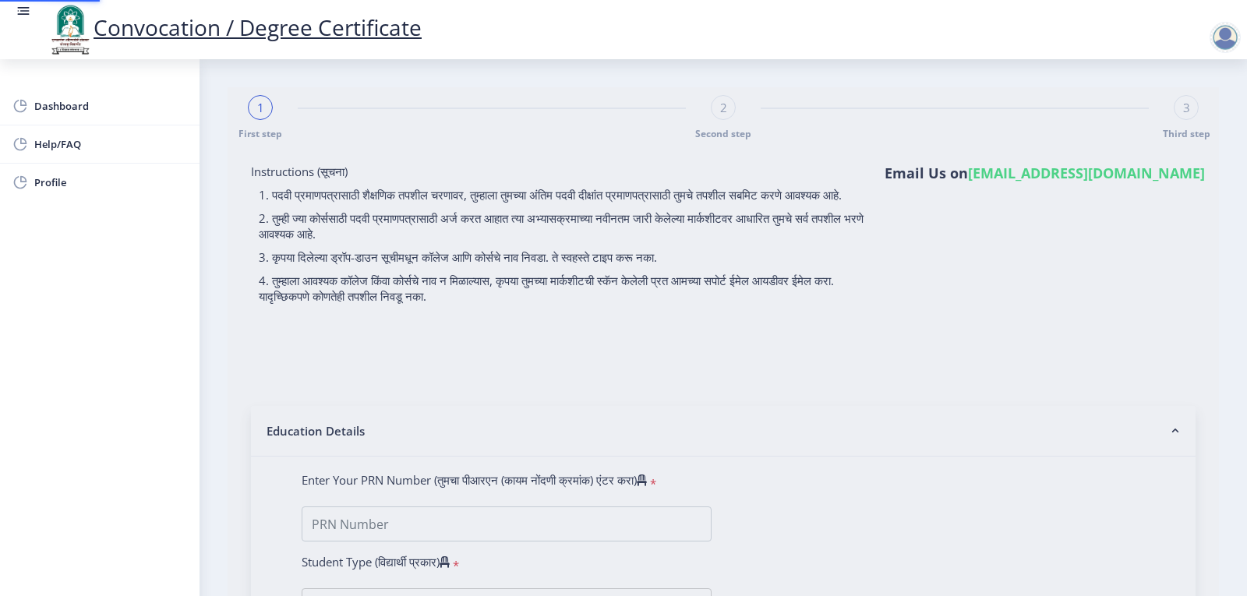
type input "2018032500268634"
select select "Regular"
select select "2020"
select select "March"
select select "Grade A+"
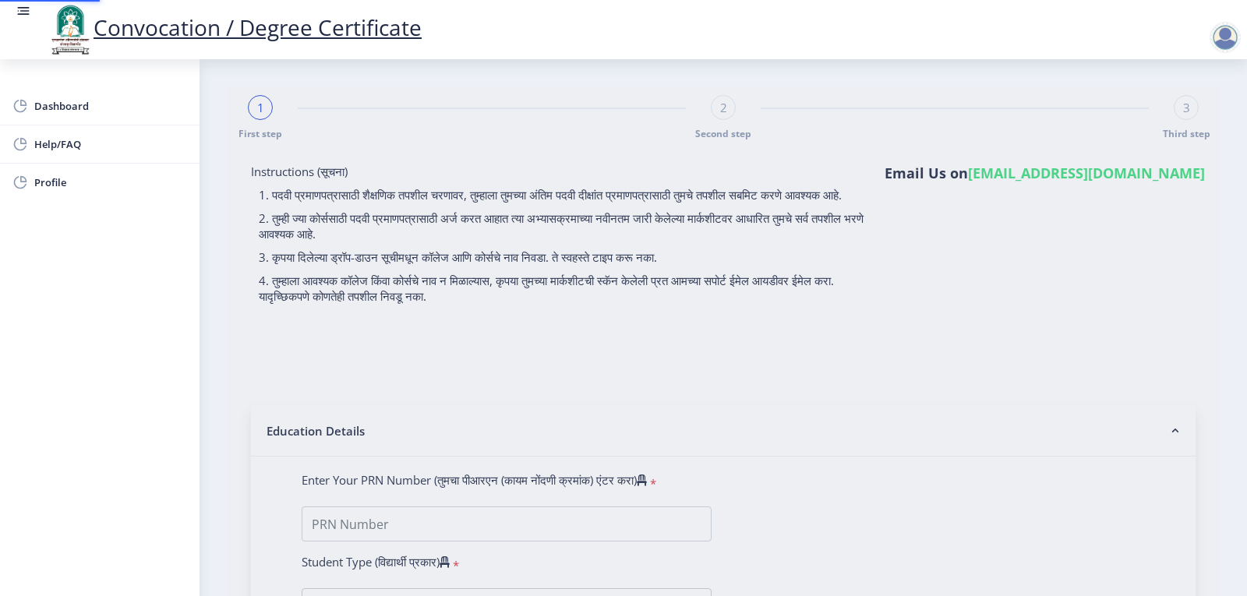
type input "826863"
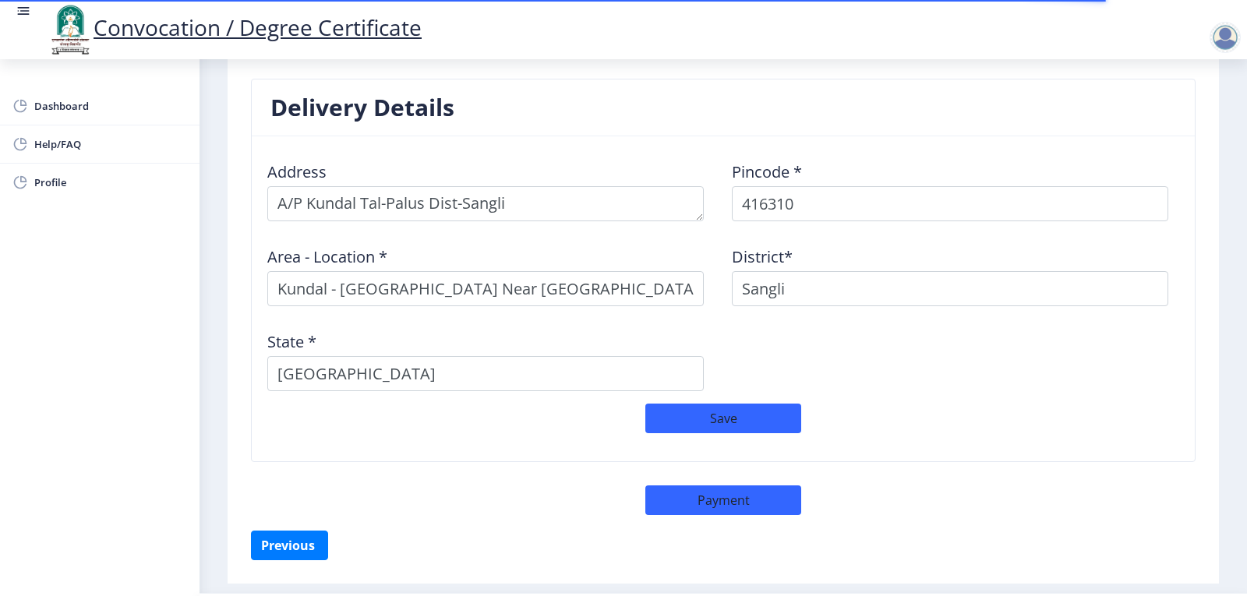
scroll to position [1247, 0]
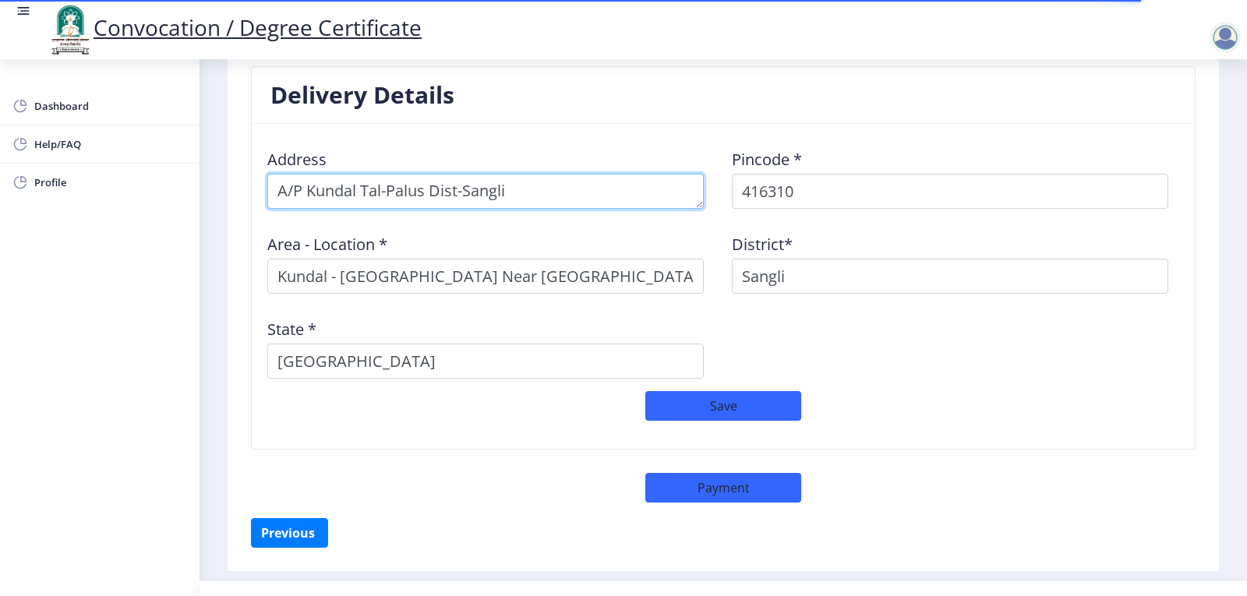
click at [540, 194] on textarea at bounding box center [485, 191] width 436 height 35
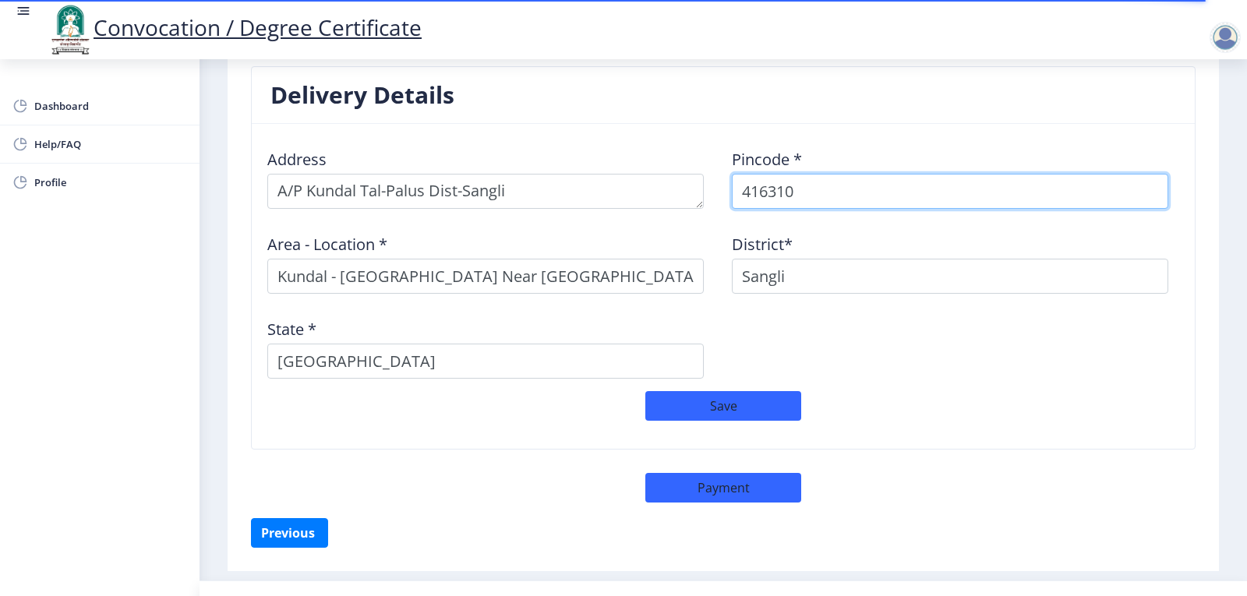
click at [827, 192] on input "416310" at bounding box center [950, 191] width 436 height 35
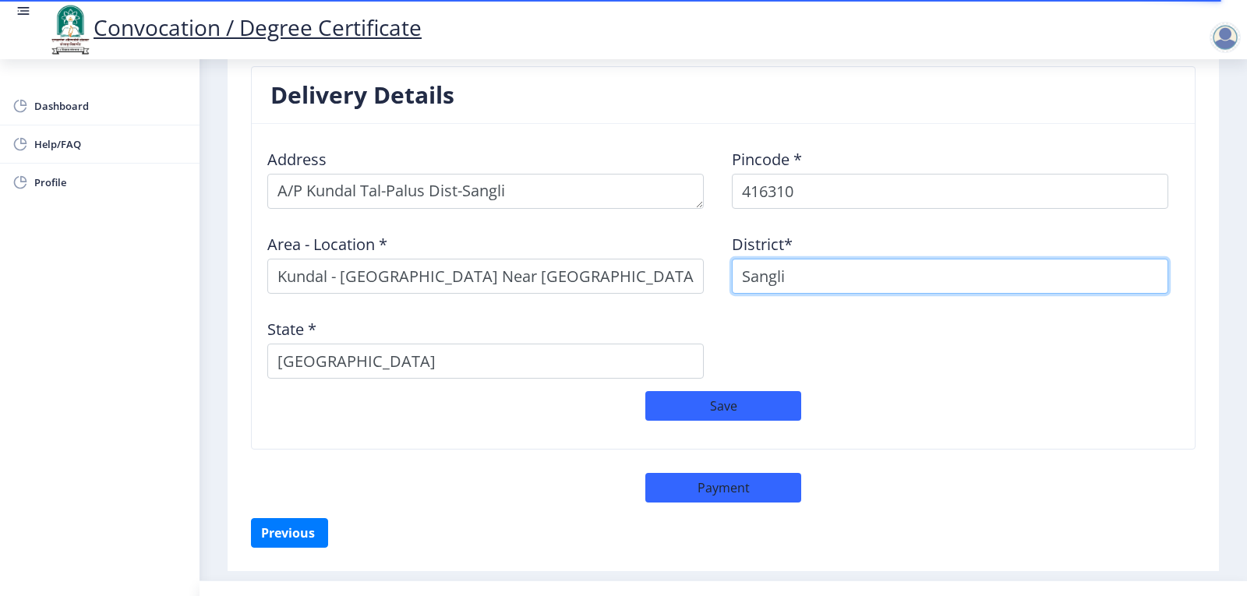
click at [805, 280] on input "Sangli" at bounding box center [950, 276] width 436 height 35
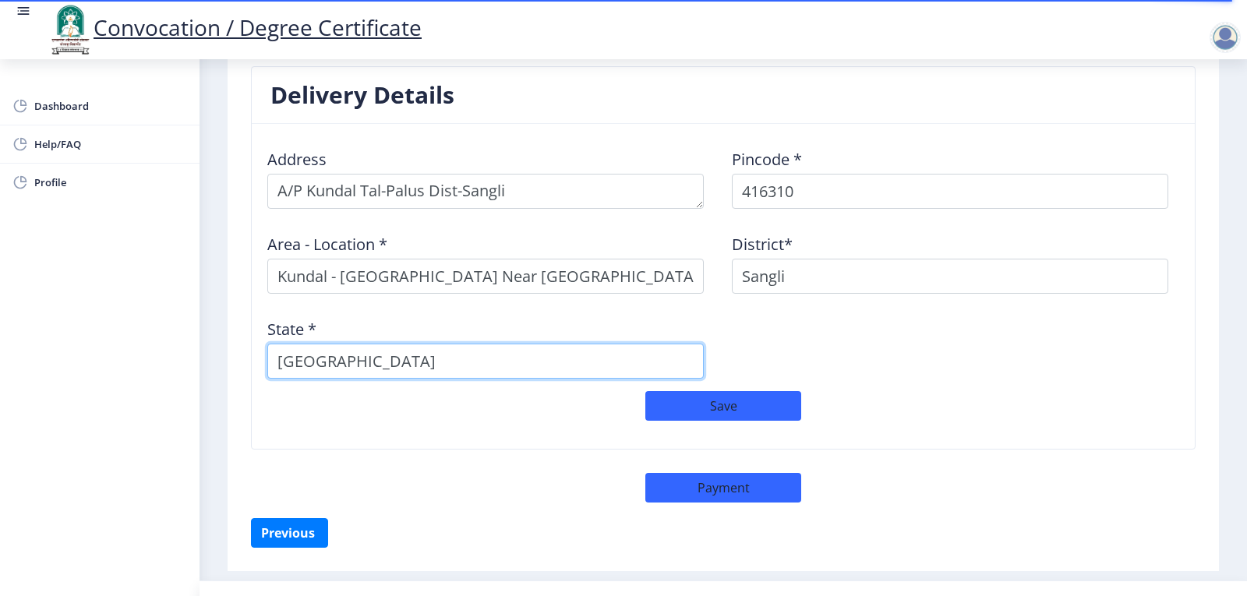
click at [494, 355] on input "[GEOGRAPHIC_DATA]" at bounding box center [485, 361] width 436 height 35
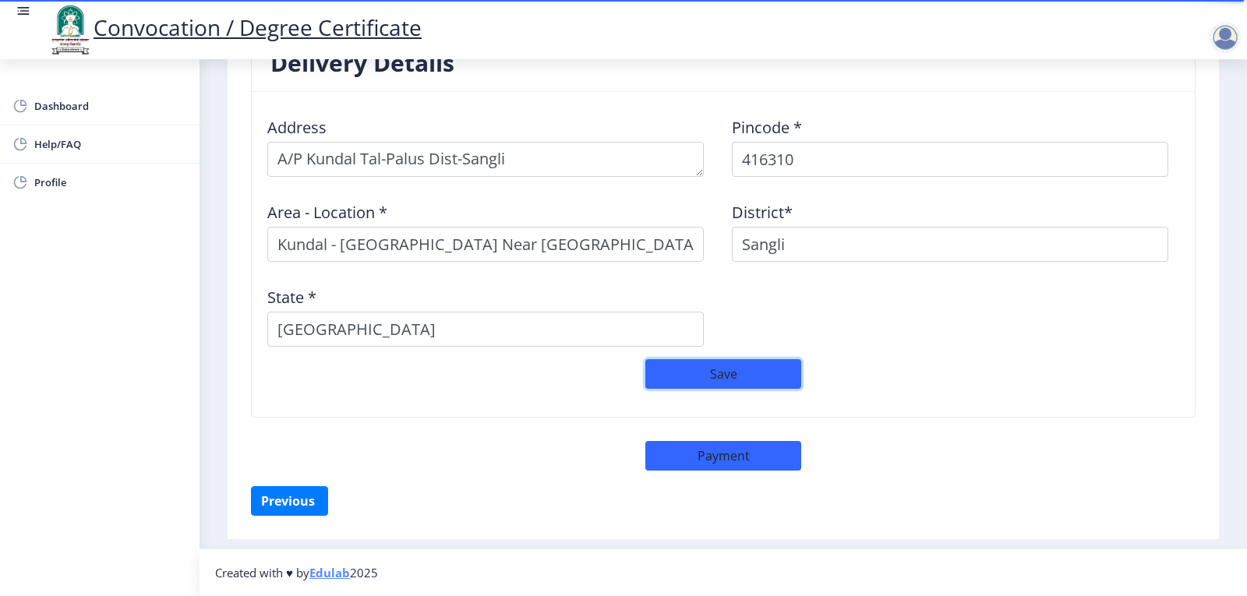
click at [718, 371] on button "Save" at bounding box center [723, 374] width 156 height 30
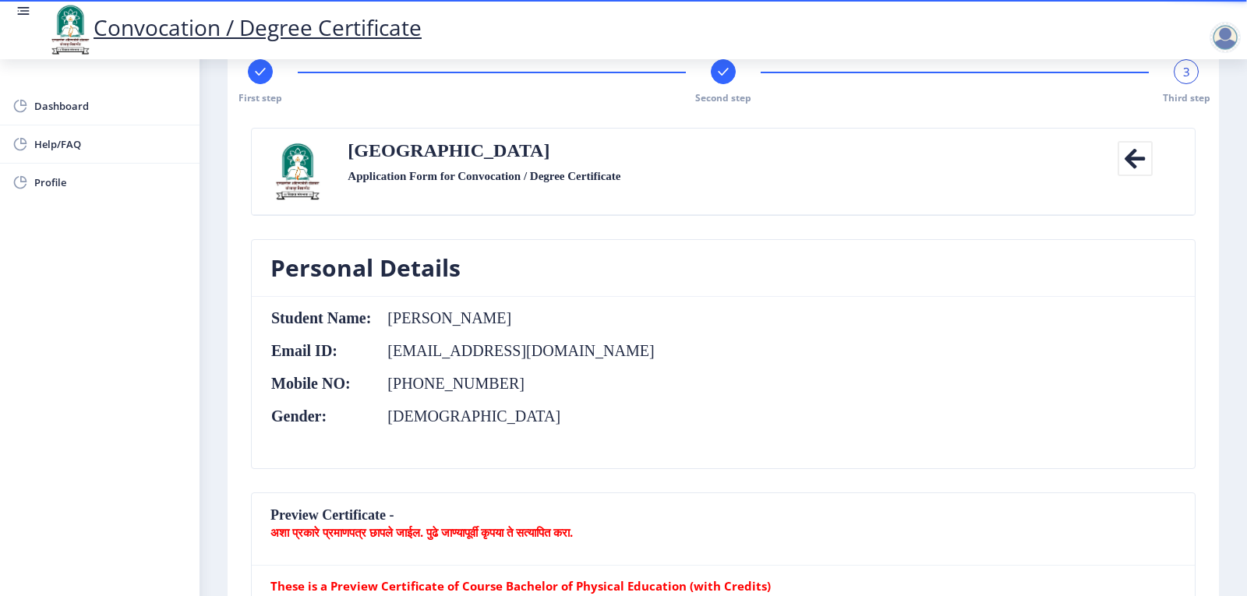
scroll to position [32, 0]
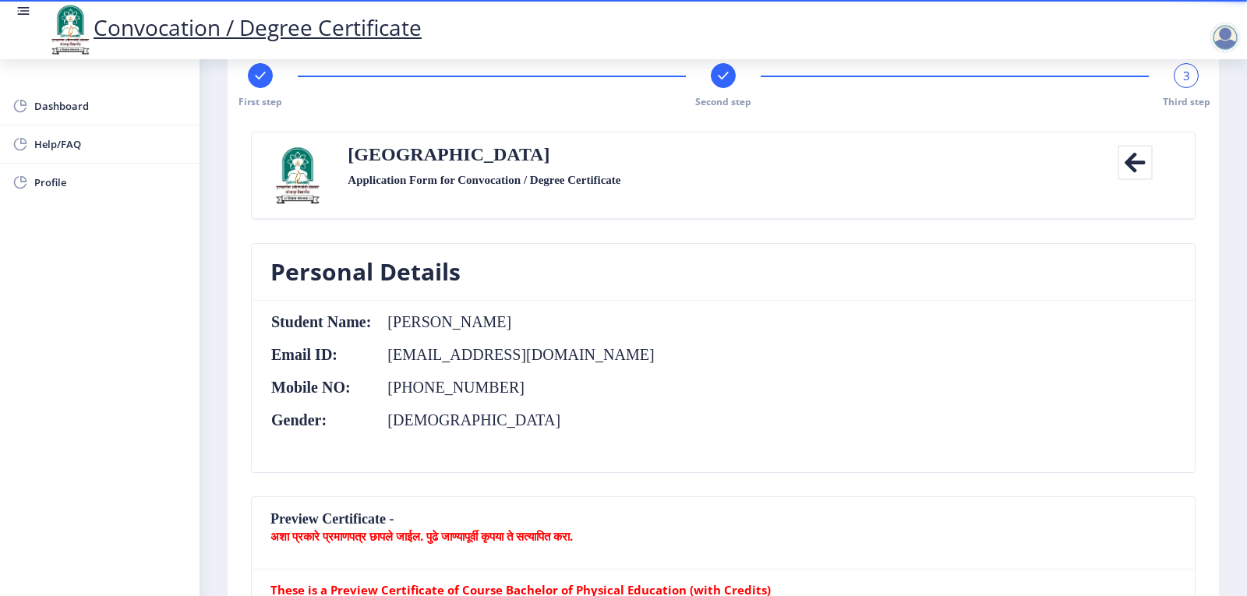
click at [254, 75] on rect at bounding box center [260, 76] width 16 height 16
select select "Regular"
select select "2020"
select select "March"
select select "Grade A+"
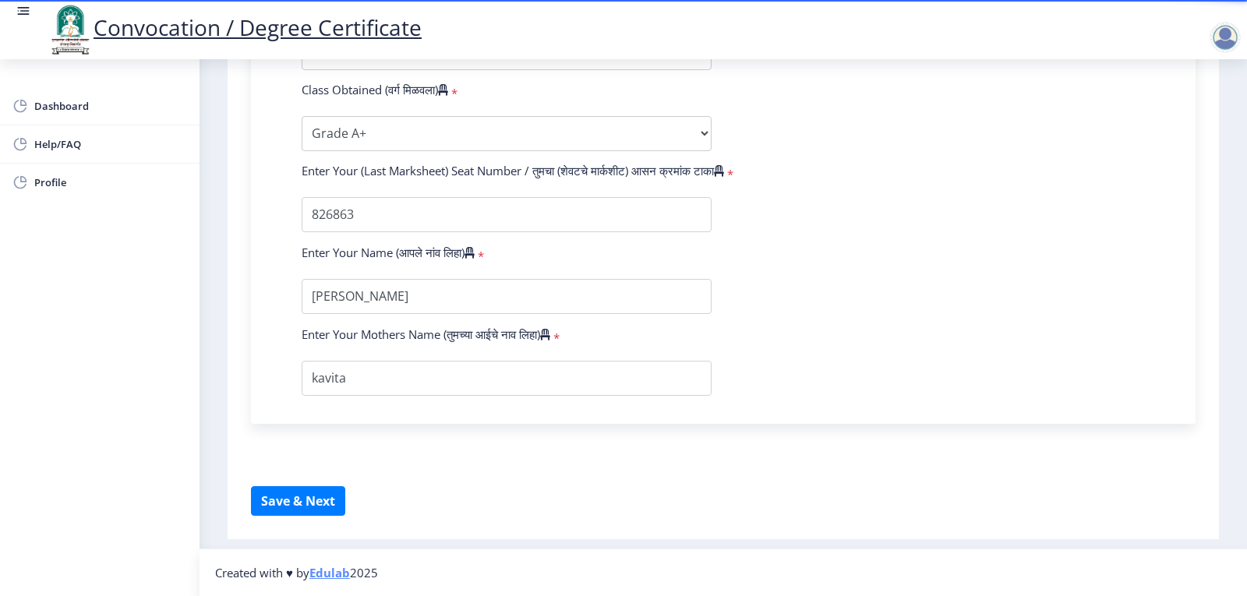
scroll to position [917, 0]
click at [323, 499] on button "Save & Next" at bounding box center [298, 501] width 94 height 30
select select
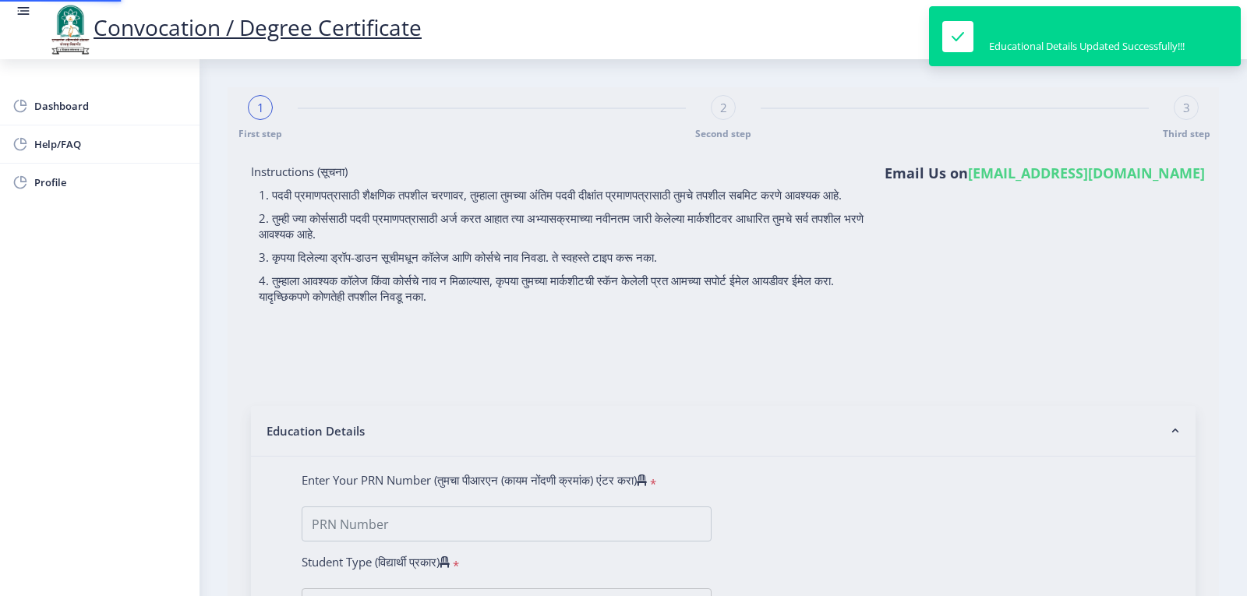
type input "2018032500268634"
select select "Regular"
select select "2020"
select select "March"
select select "Grade A+"
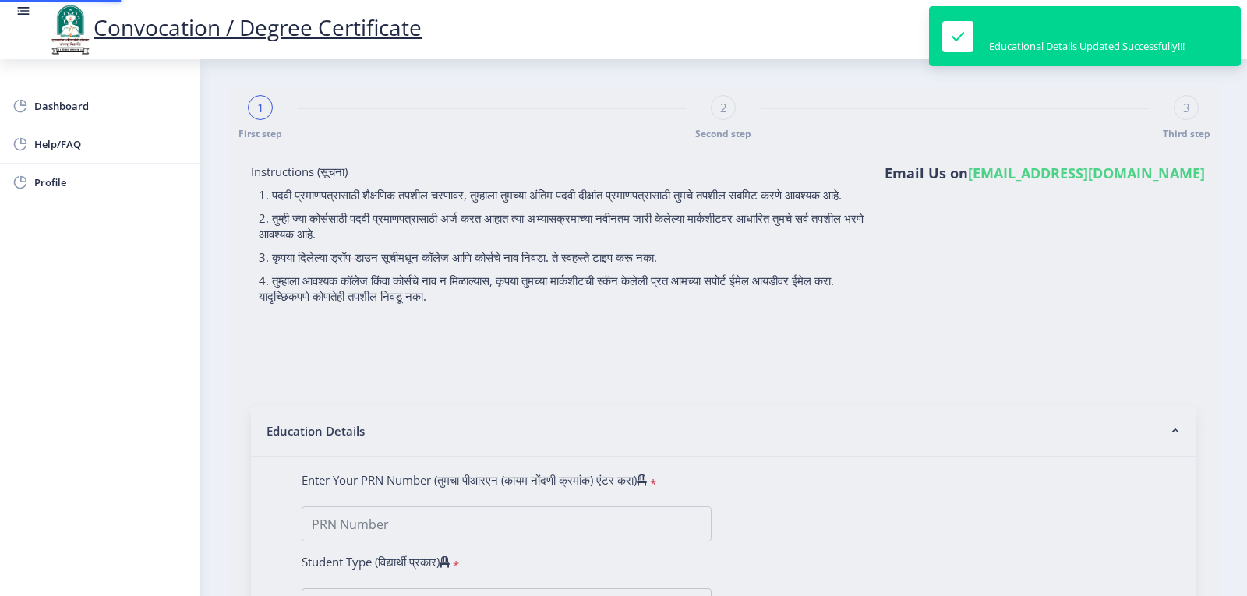
type input "826863"
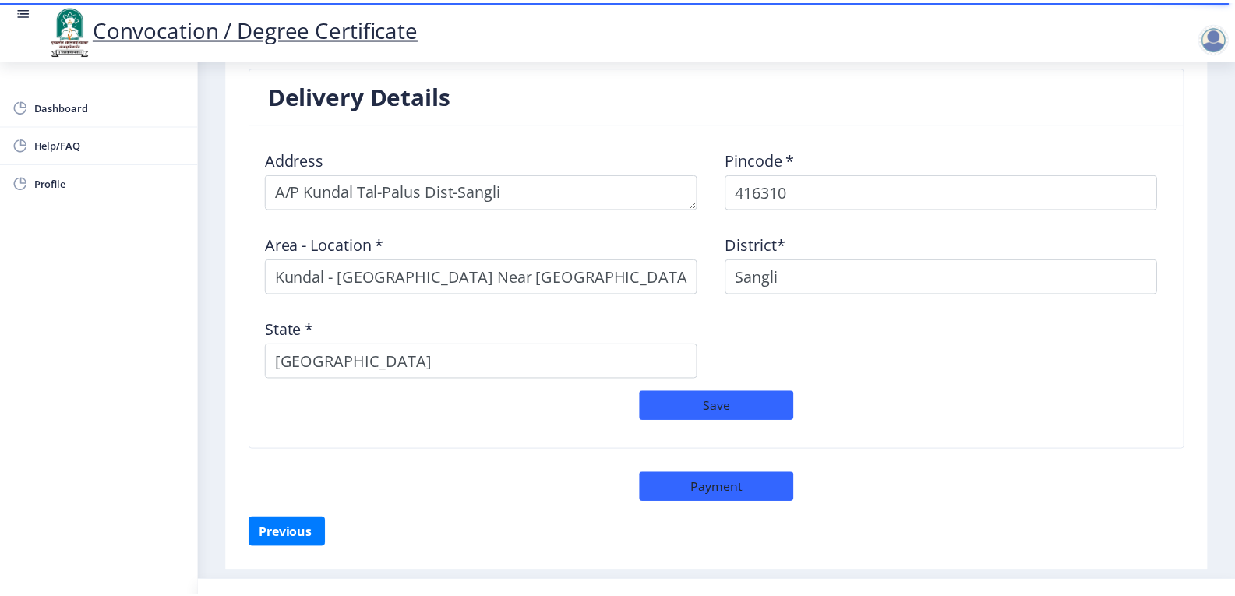
scroll to position [1278, 0]
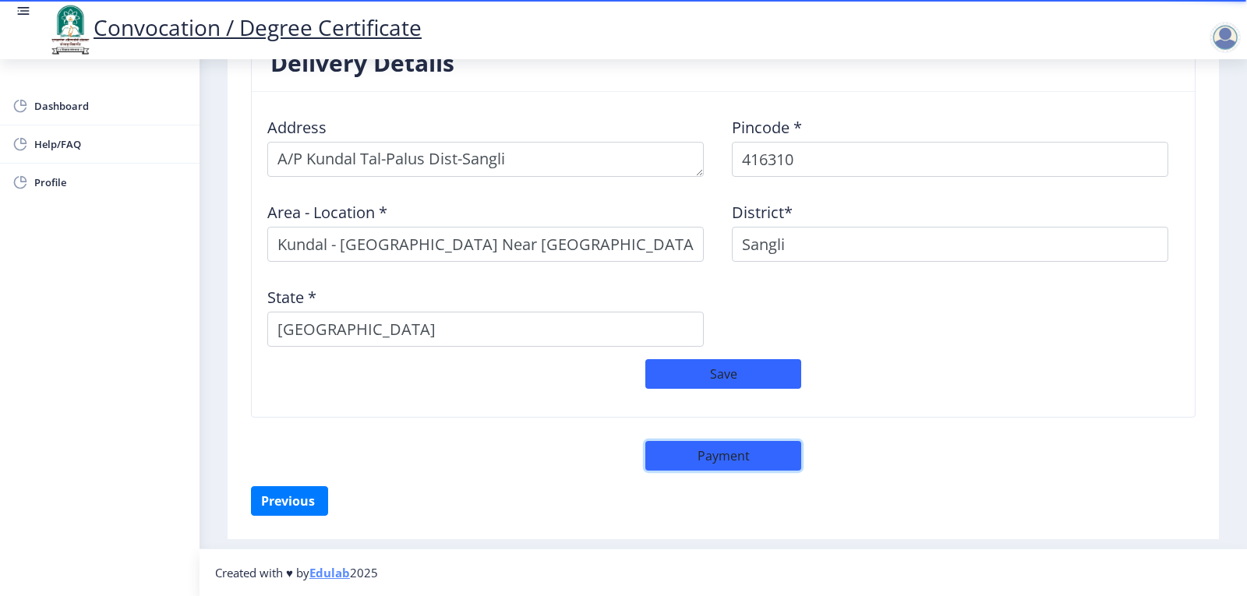
click at [650, 457] on button "Payment" at bounding box center [723, 456] width 156 height 30
select select "sealed"
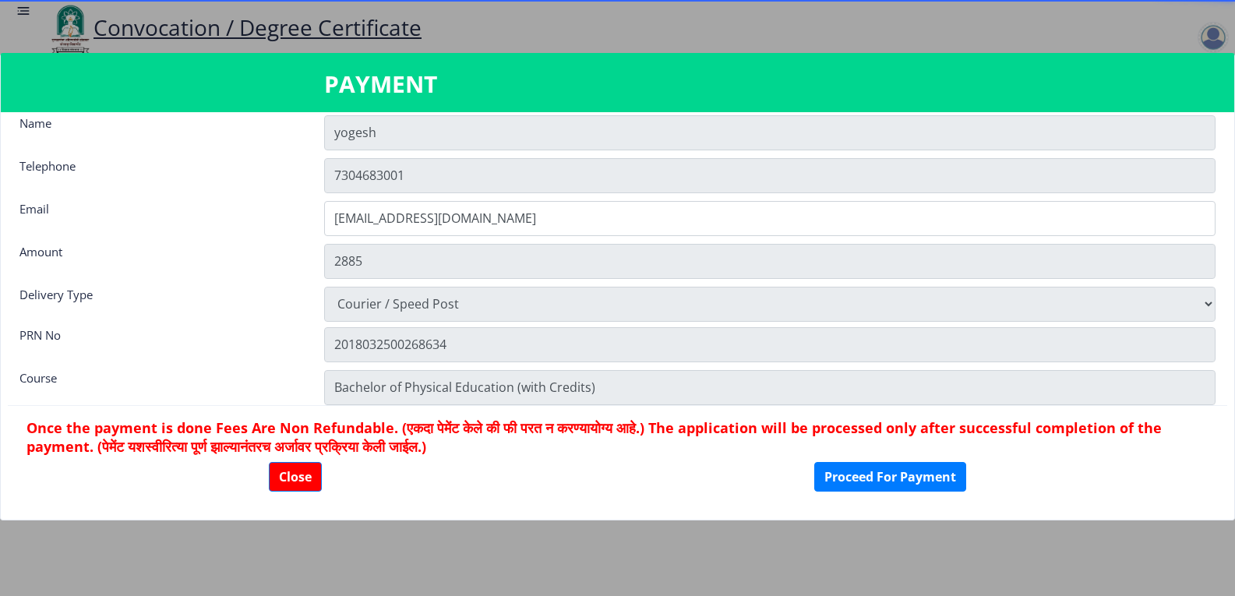
scroll to position [22, 0]
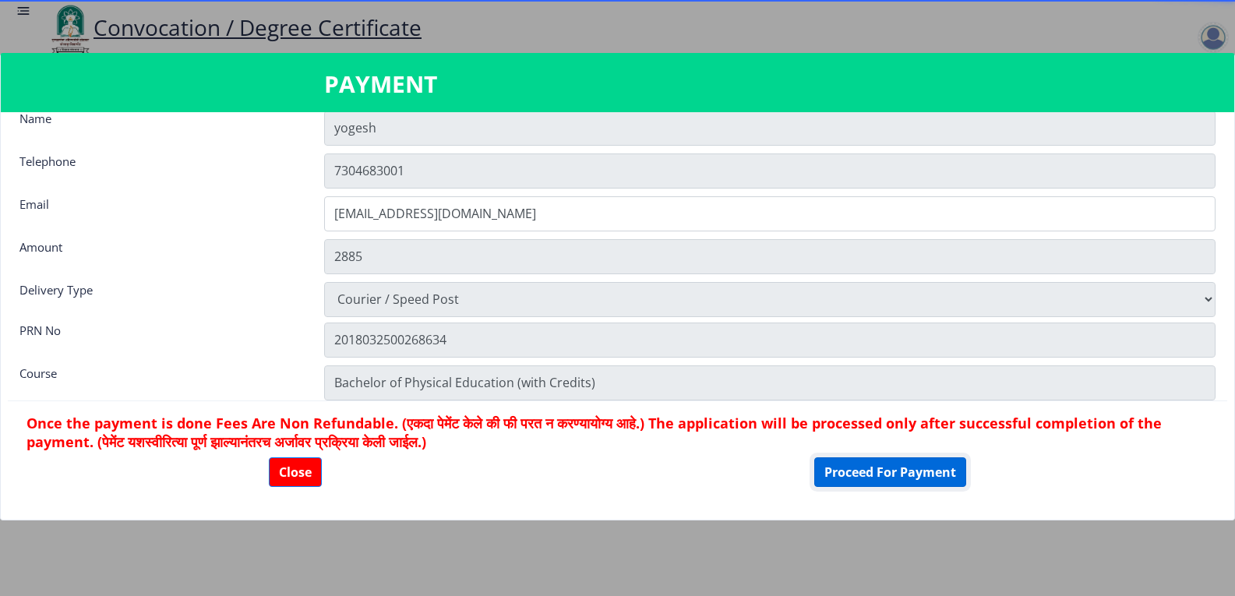
click at [839, 467] on button "Proceed For Payment" at bounding box center [890, 472] width 152 height 30
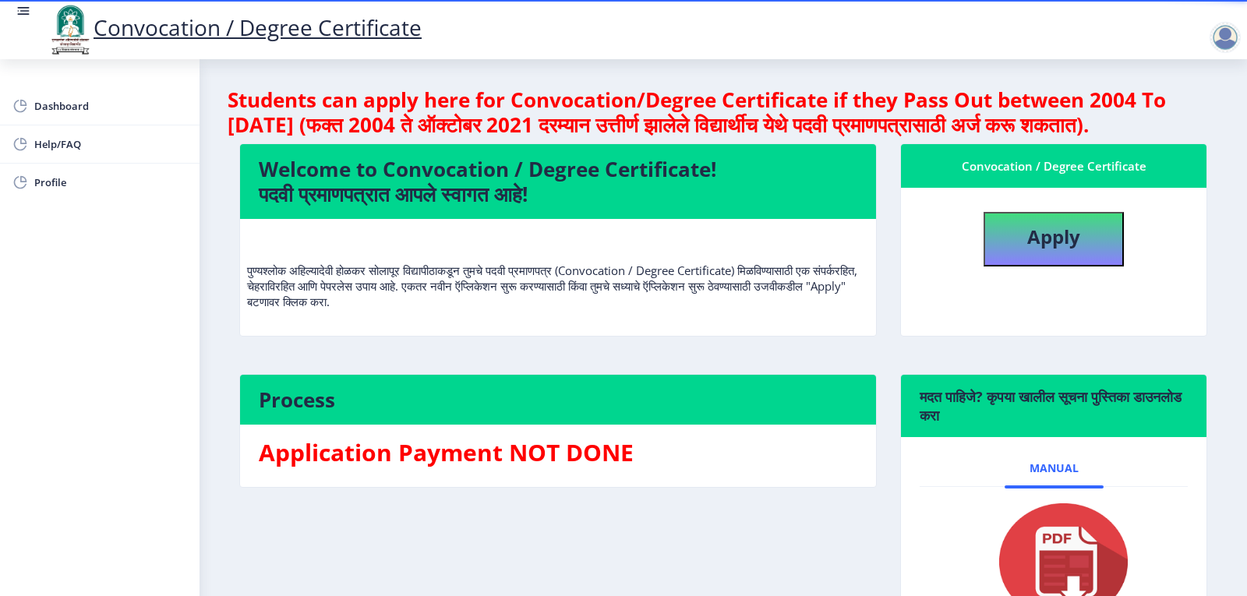
click at [26, 12] on rect at bounding box center [24, 11] width 9 height 2
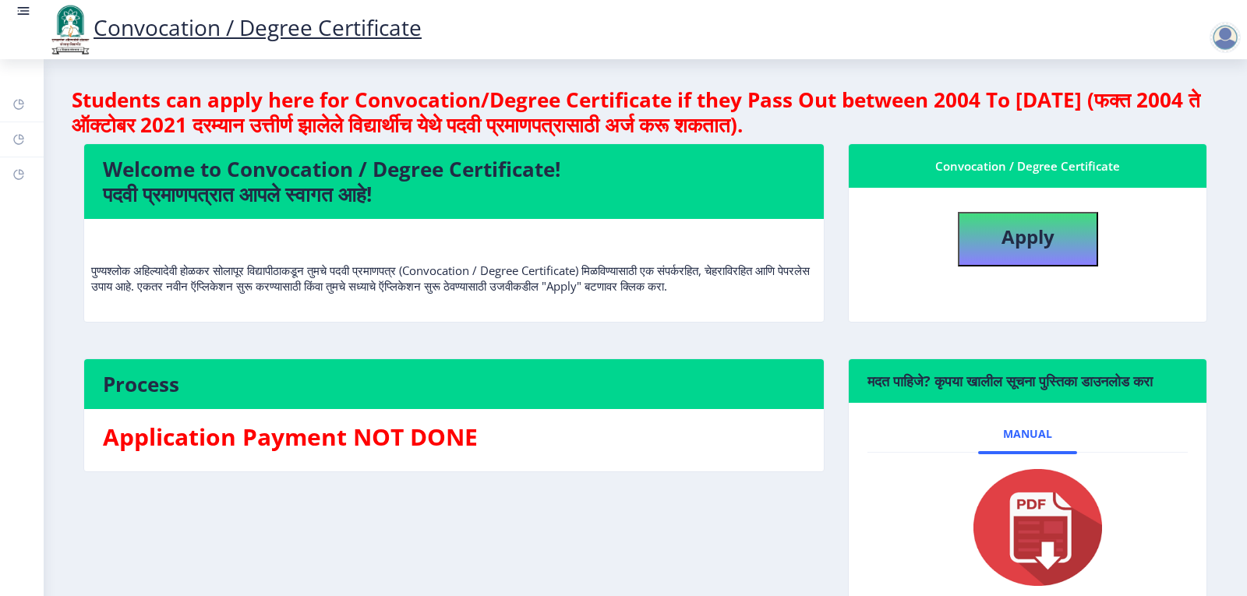
click at [19, 13] on rect at bounding box center [24, 11] width 16 height 16
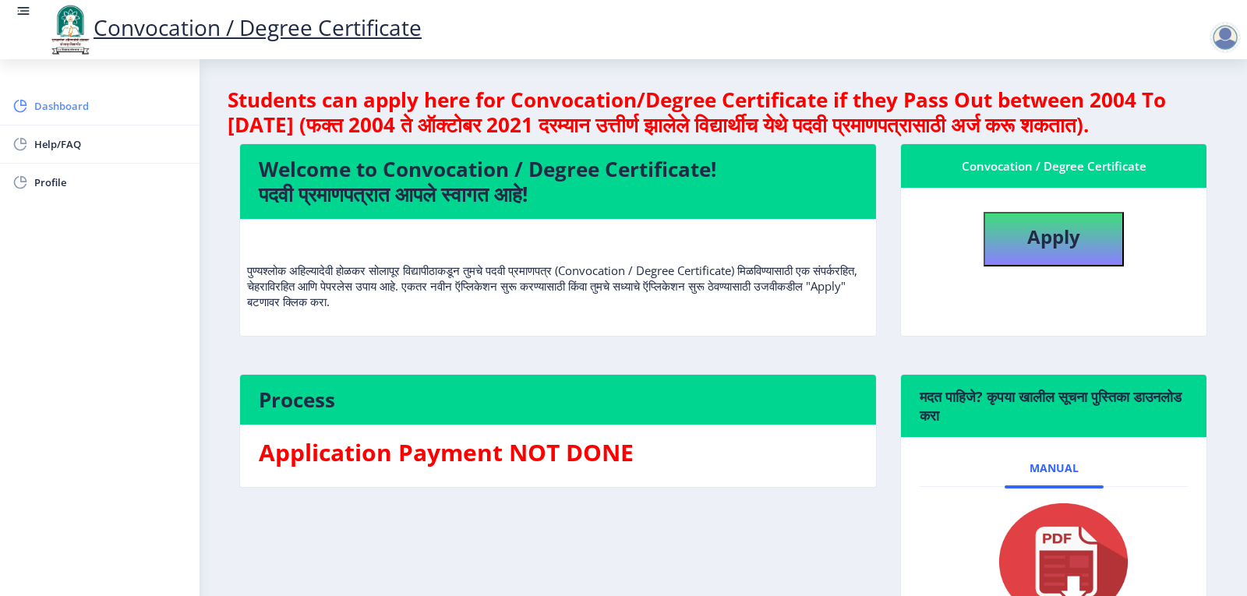
click at [19, 103] on rect at bounding box center [20, 106] width 16 height 16
click at [49, 113] on span "Dashboard" at bounding box center [110, 106] width 153 height 19
click at [36, 173] on link "Profile" at bounding box center [99, 182] width 199 height 37
select select "[DEMOGRAPHIC_DATA]"
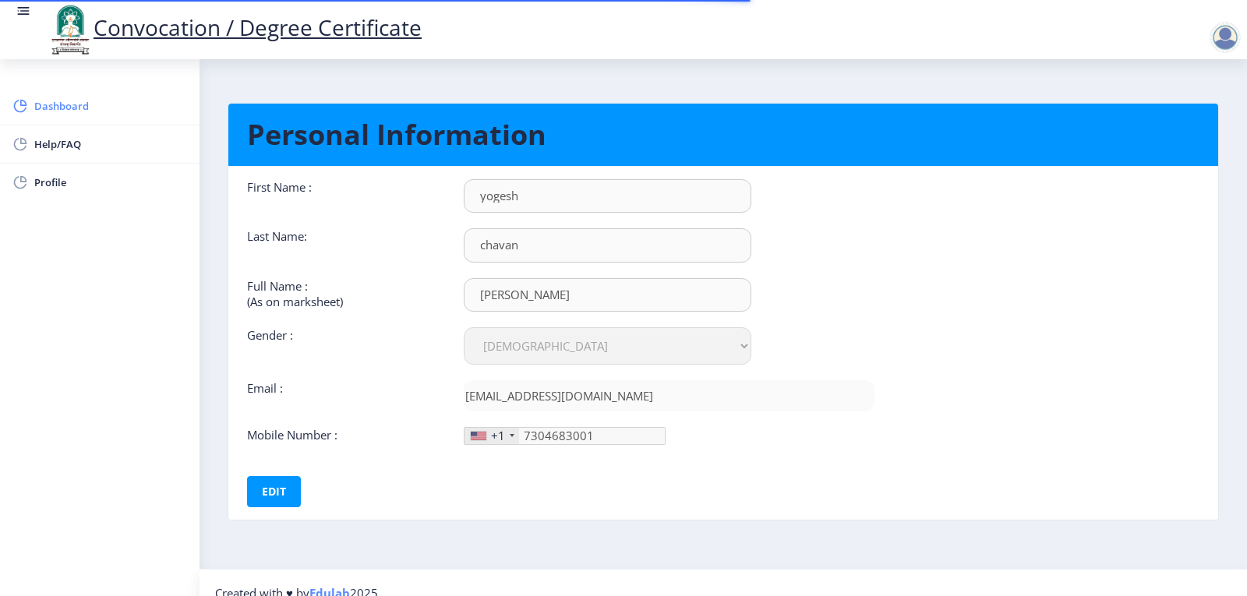
click at [42, 102] on span "Dashboard" at bounding box center [110, 106] width 153 height 19
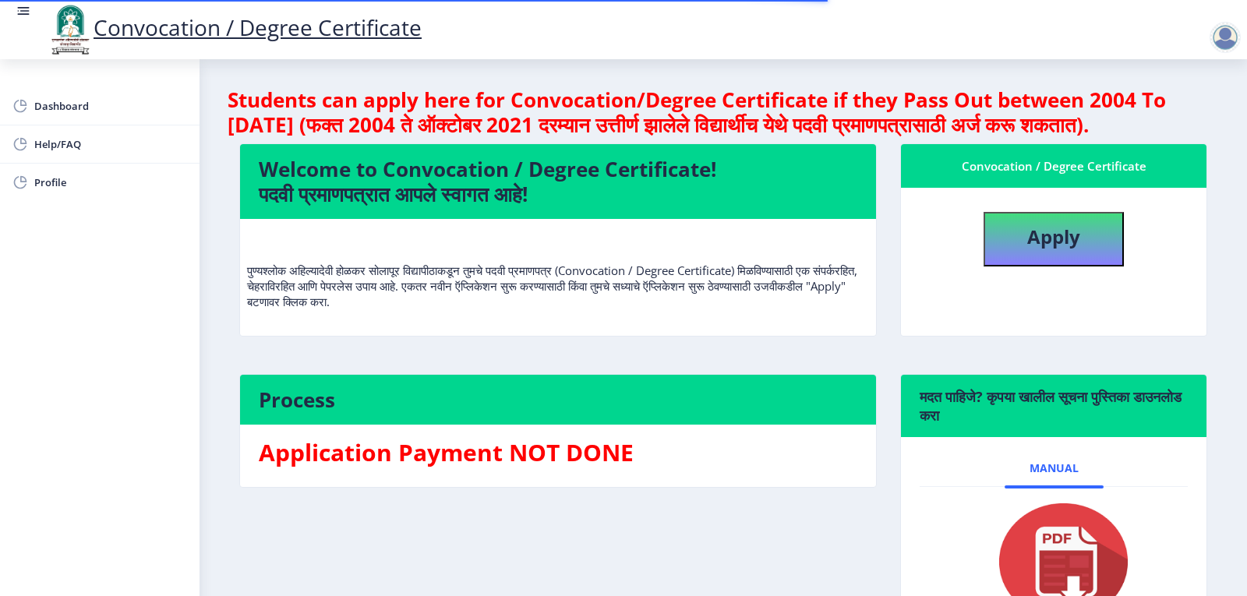
click at [16, 3] on icon at bounding box center [24, 11] width 16 height 16
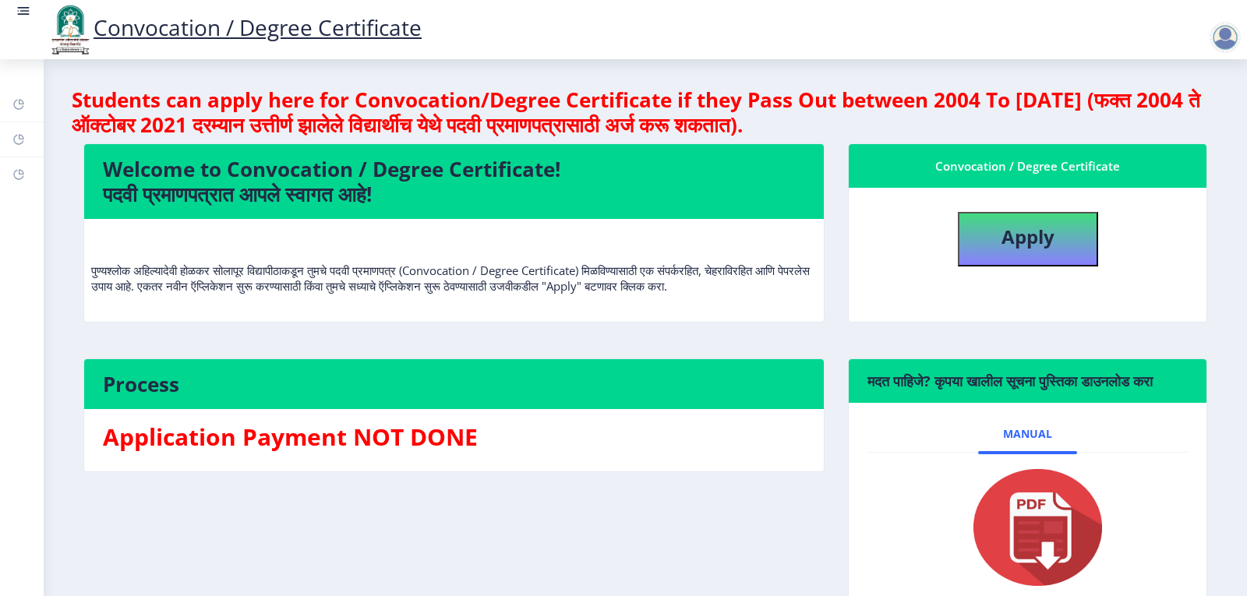
click at [21, 5] on rect at bounding box center [24, 11] width 16 height 16
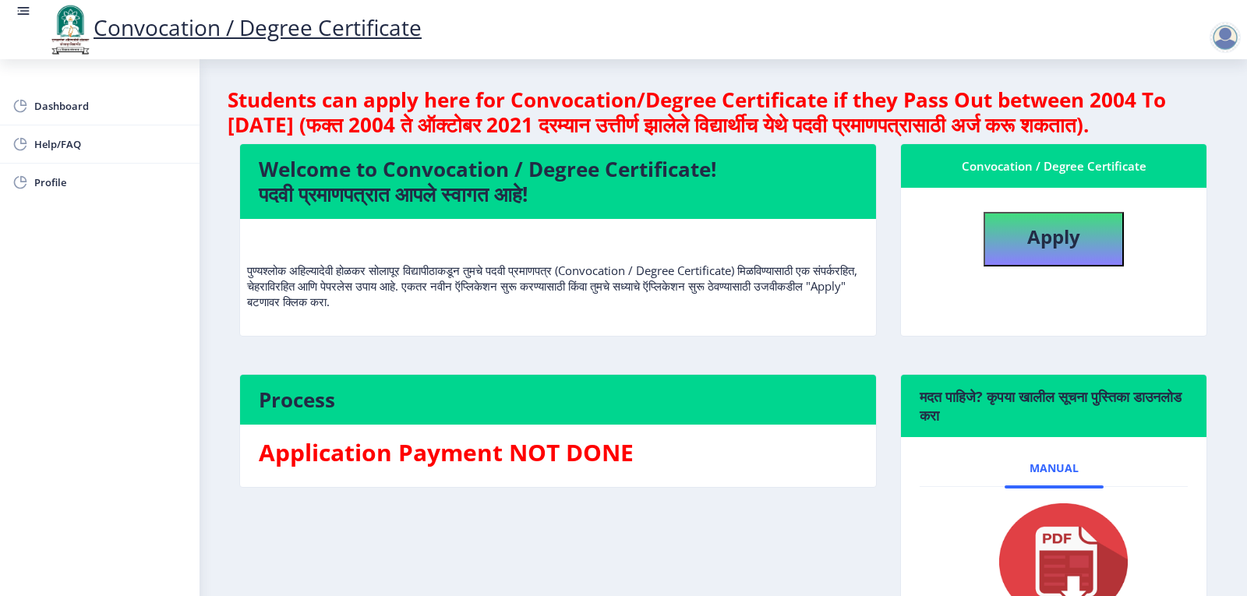
click at [21, 5] on rect at bounding box center [24, 11] width 16 height 16
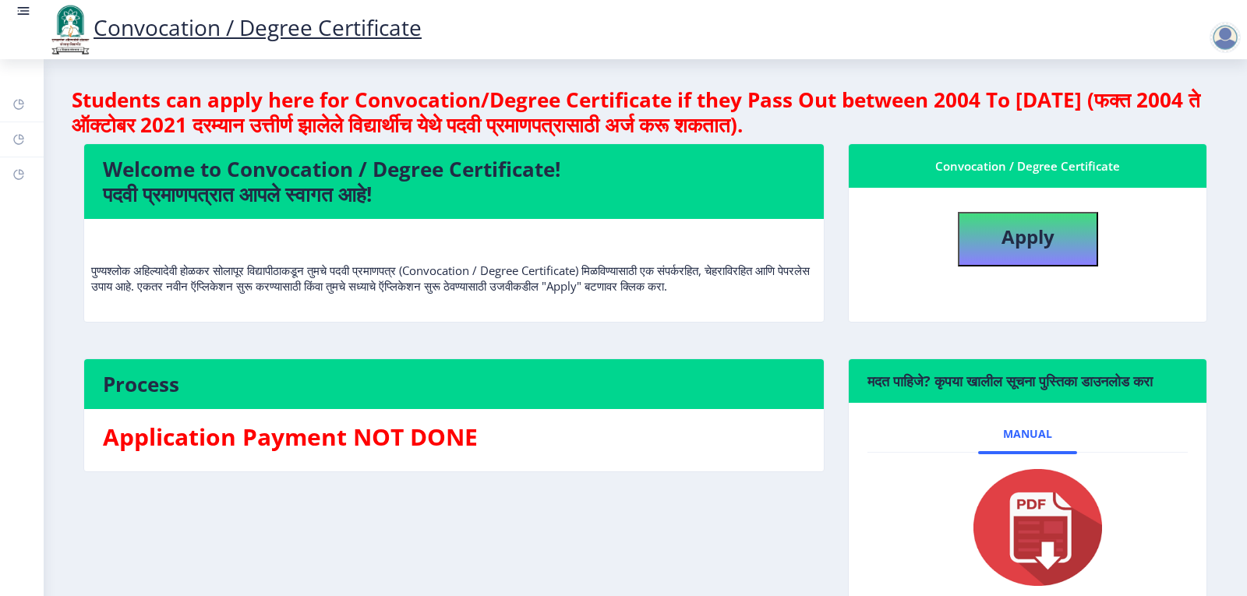
select select "[DEMOGRAPHIC_DATA]"
